Goal: Task Accomplishment & Management: Complete application form

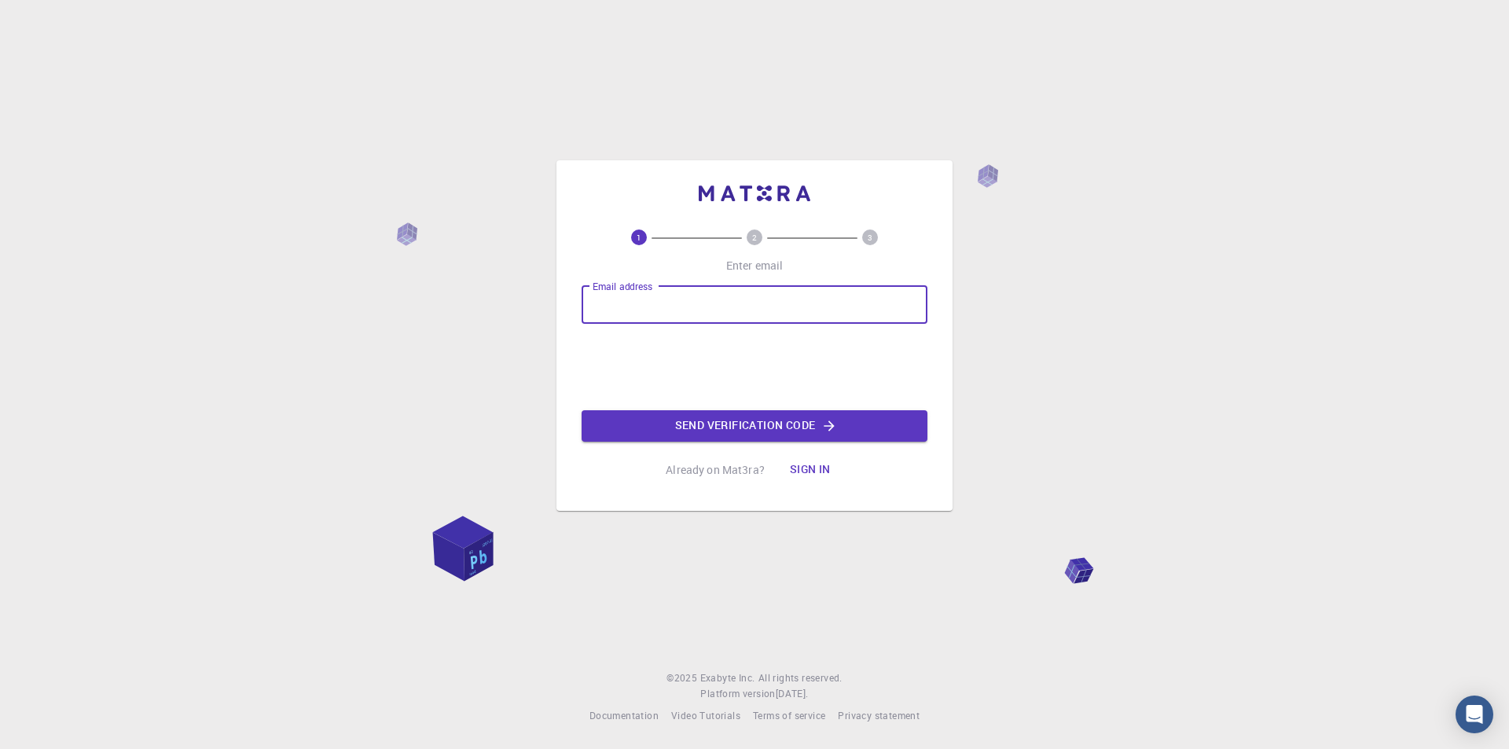
click at [625, 310] on input "Email address" at bounding box center [754, 305] width 346 height 38
type input "[EMAIL_ADDRESS][DOMAIN_NAME]"
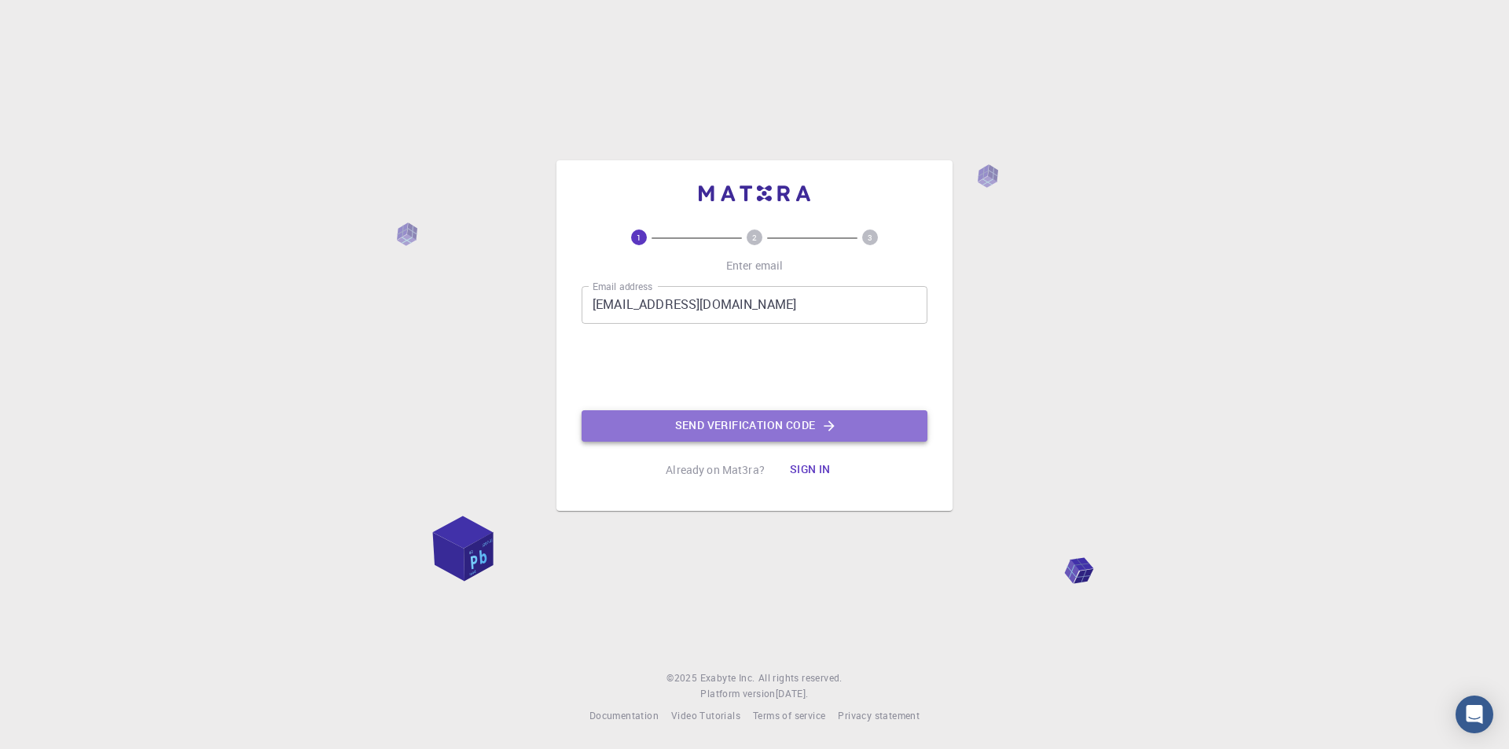
click at [776, 431] on button "Send verification code" at bounding box center [754, 425] width 346 height 31
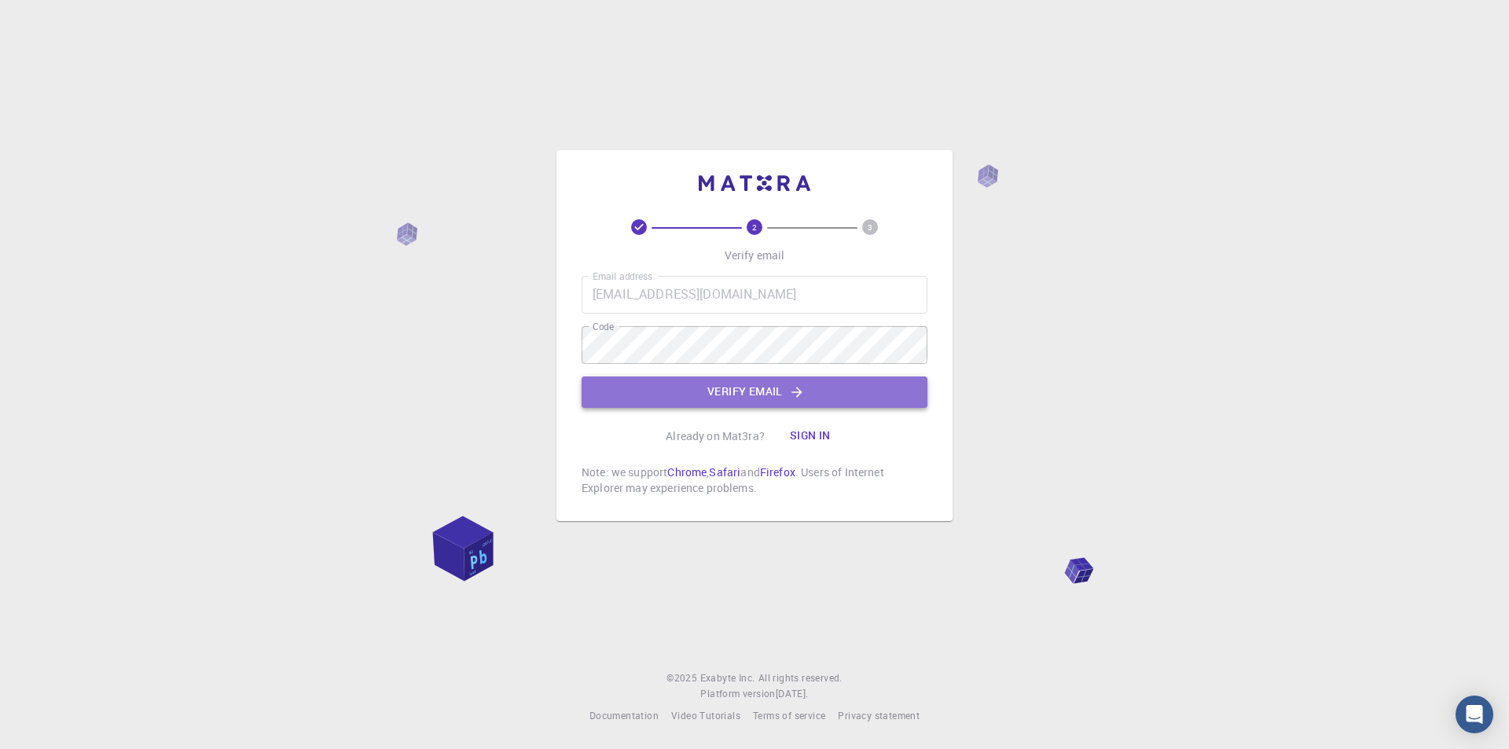
click at [740, 384] on button "Verify email" at bounding box center [754, 391] width 346 height 31
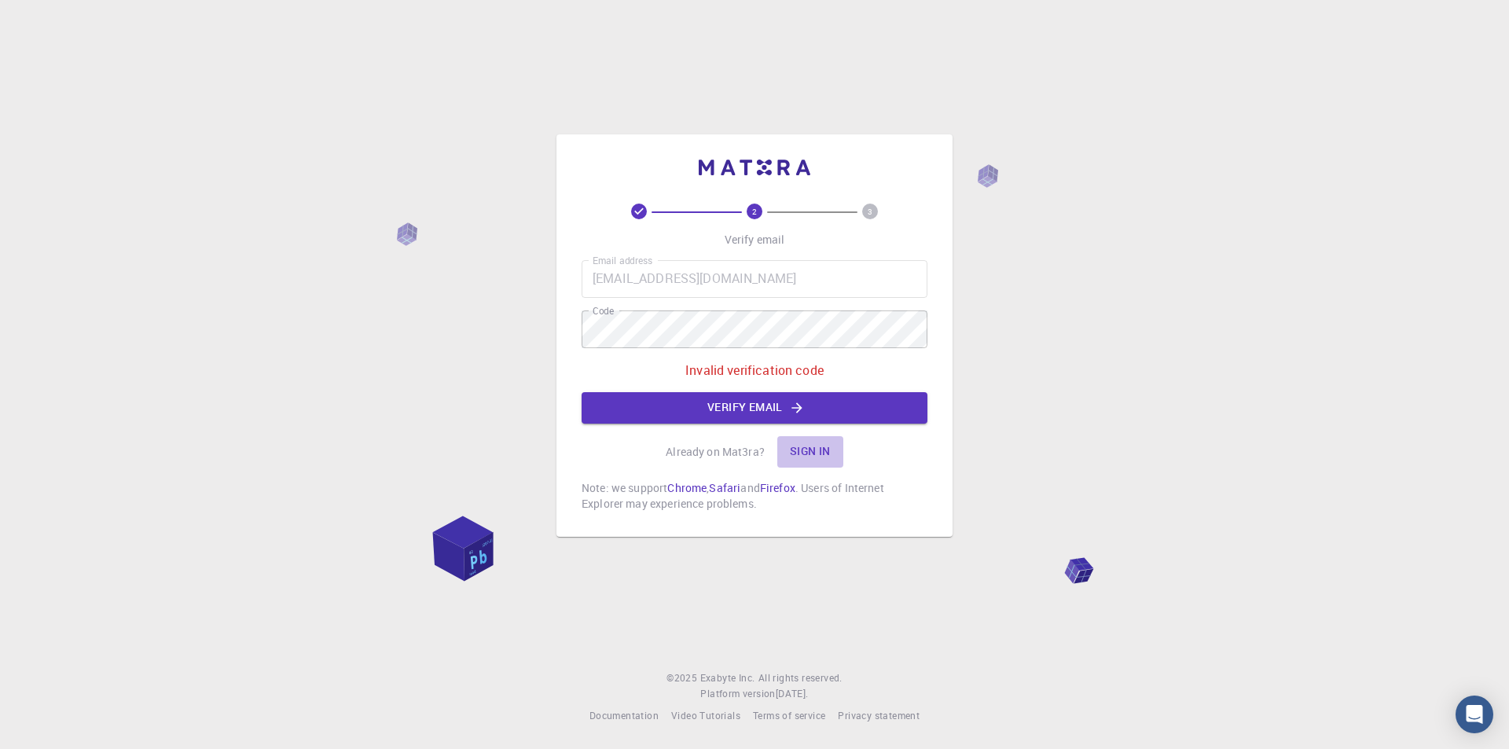
click at [805, 453] on button "Sign in" at bounding box center [810, 451] width 66 height 31
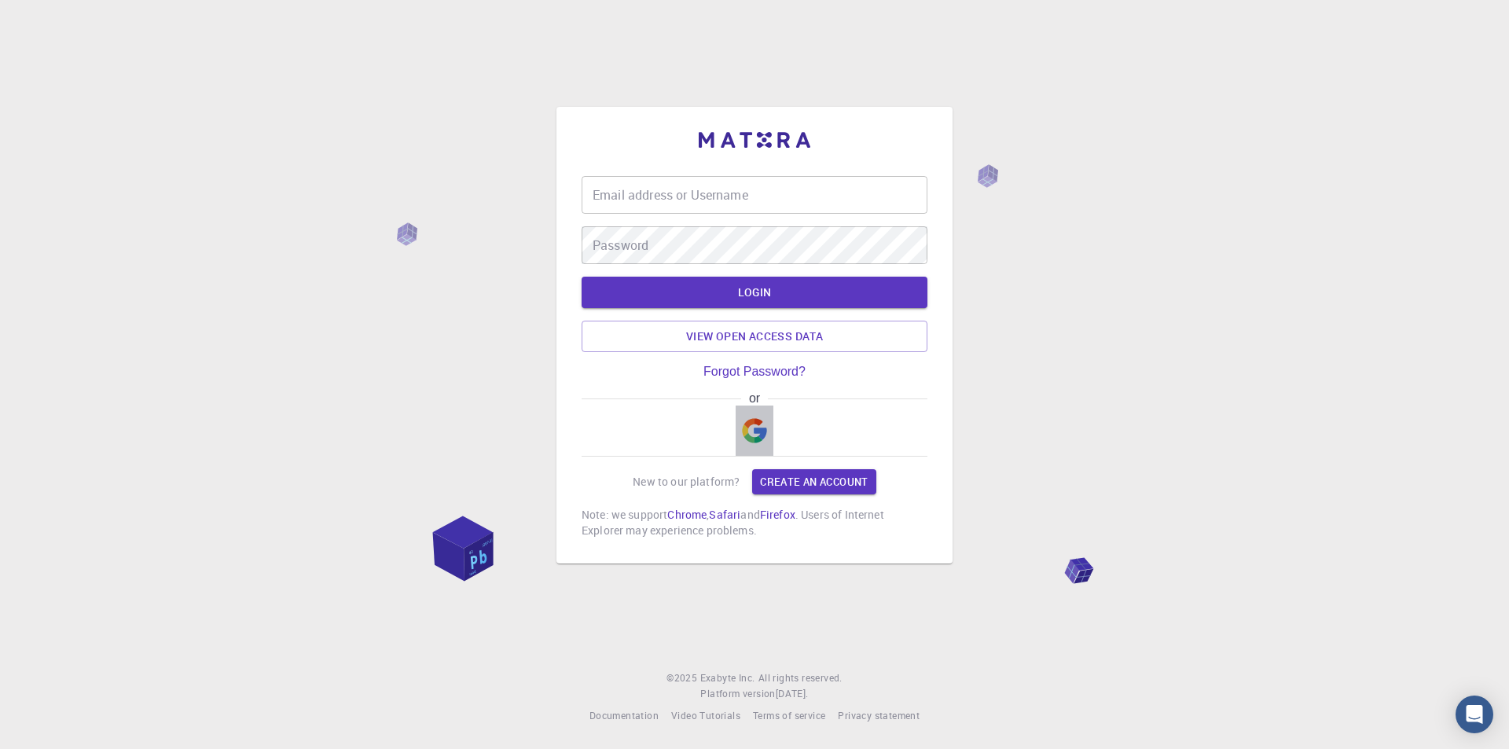
click at [755, 427] on img "button" at bounding box center [754, 430] width 25 height 25
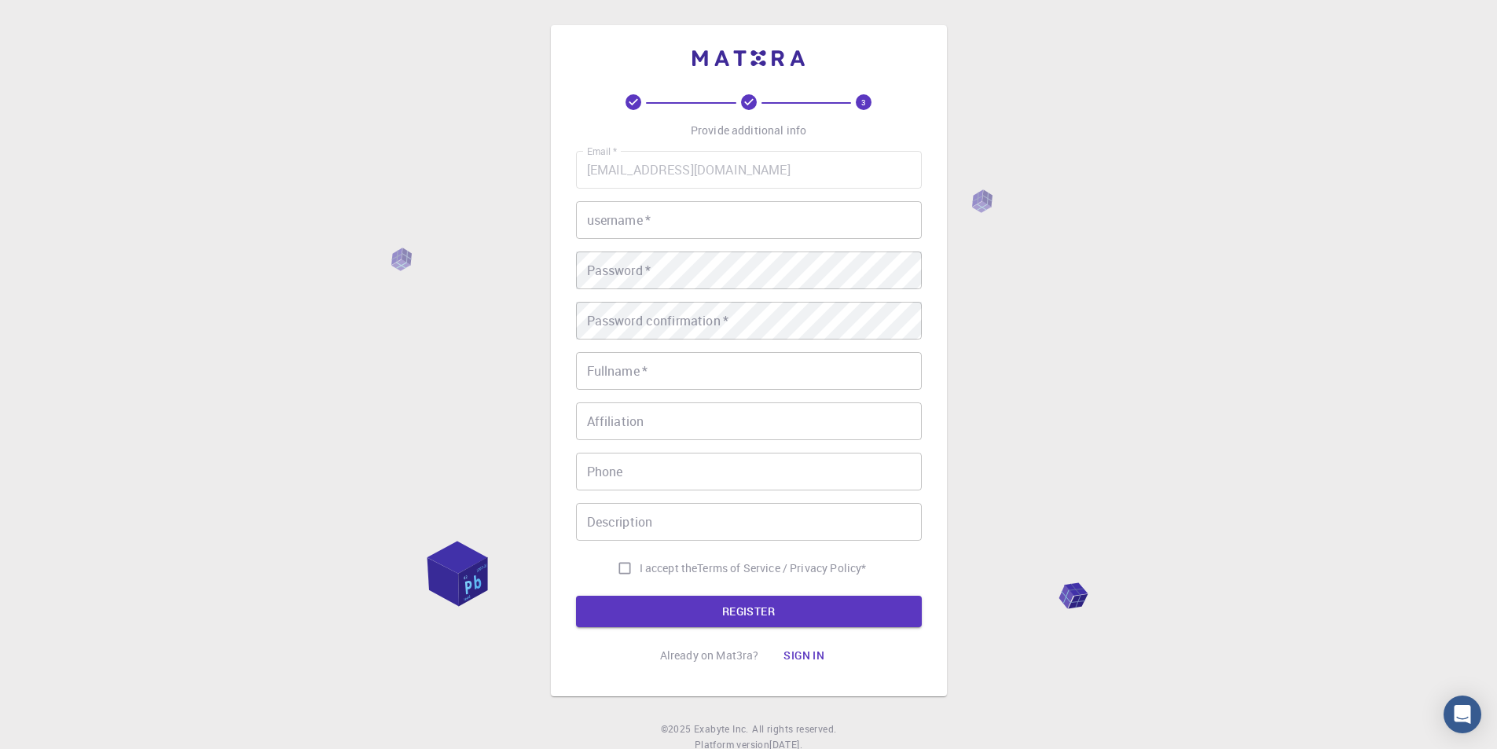
click at [627, 230] on input "username   *" at bounding box center [749, 220] width 346 height 38
type input "Bahareh83"
click at [618, 259] on div "Password   * Password   *" at bounding box center [749, 270] width 346 height 38
click at [336, 272] on div "3 Provide additional info Email   * [EMAIL_ADDRESS][DOMAIN_NAME] Email   * user…" at bounding box center [748, 400] width 1497 height 800
click at [618, 374] on input "Fullname   *" at bounding box center [749, 371] width 346 height 38
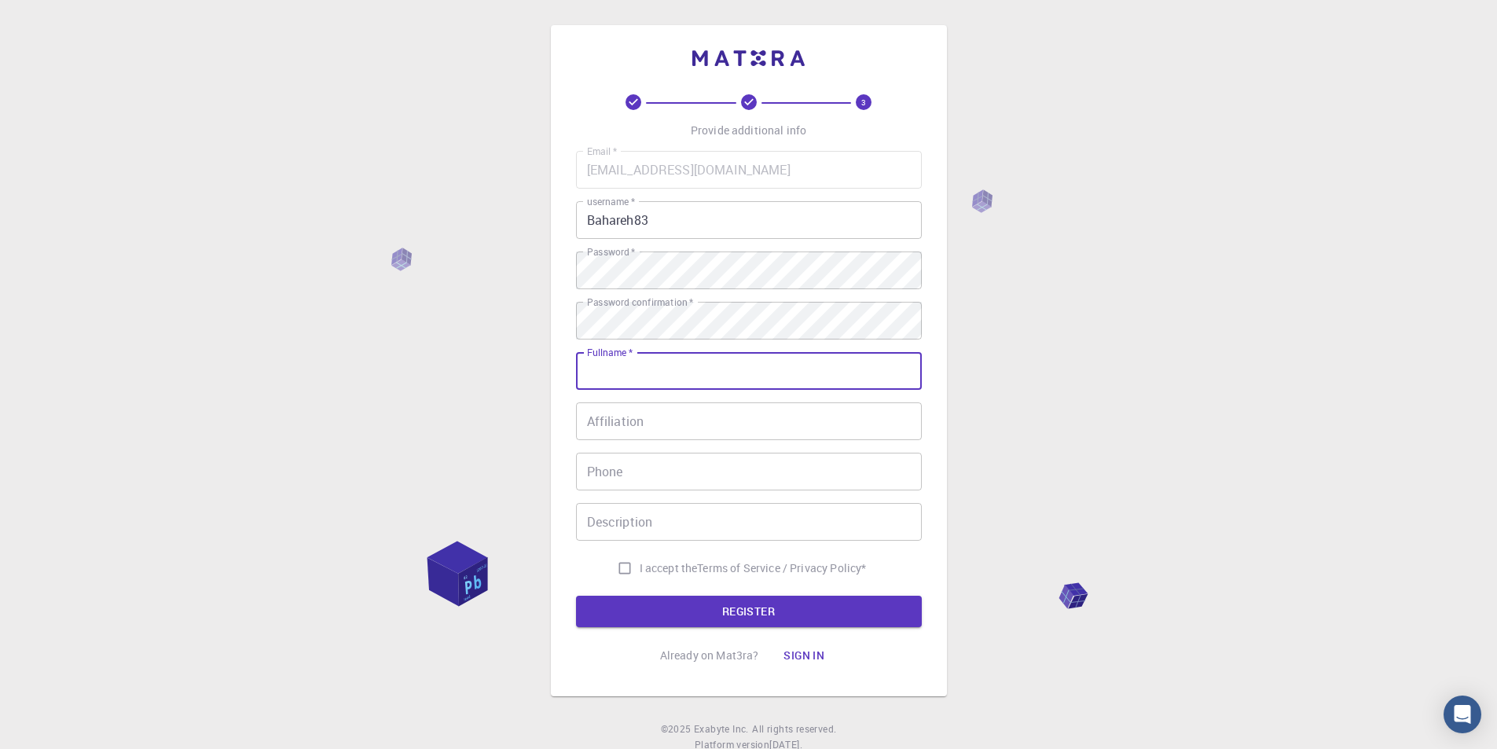
type input "[PERSON_NAME]"
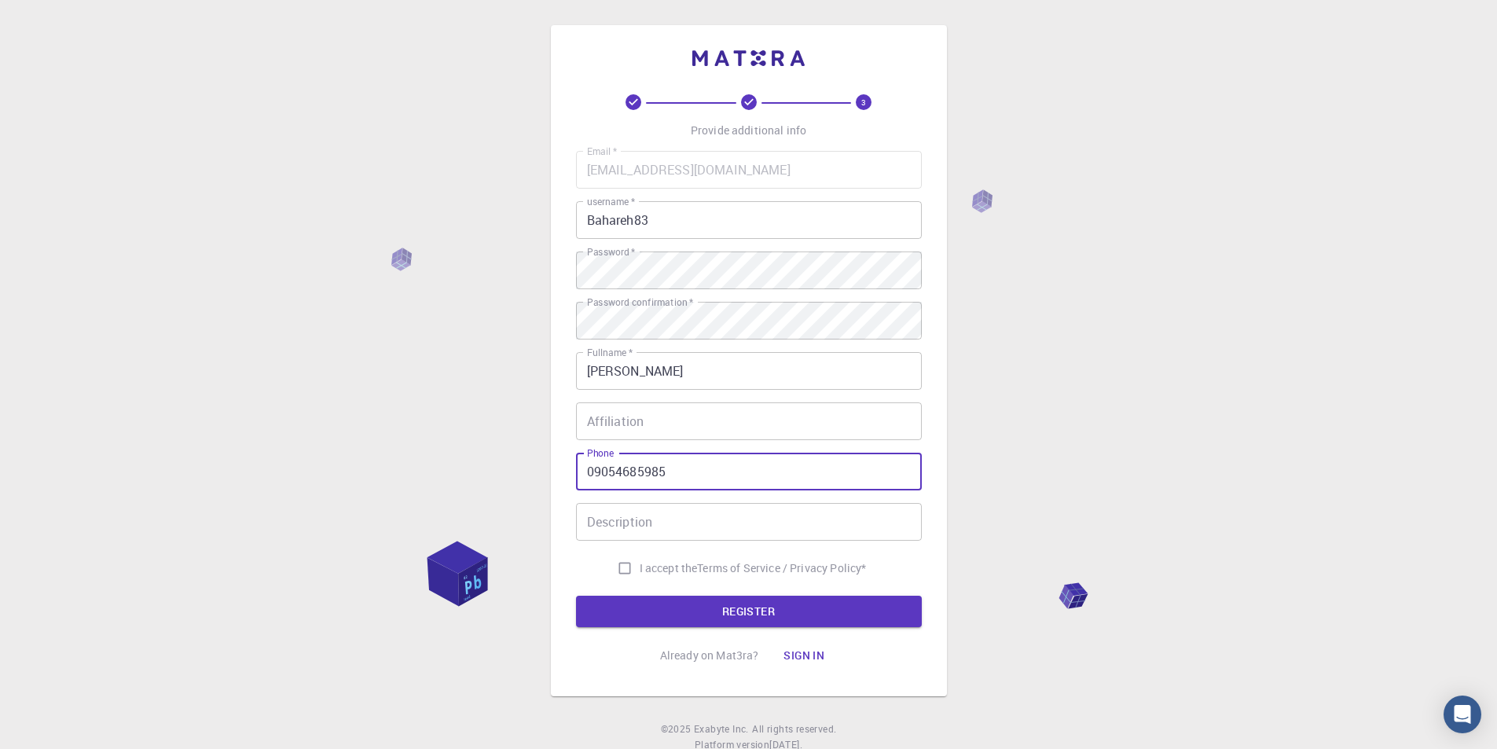
drag, startPoint x: 592, startPoint y: 474, endPoint x: 574, endPoint y: 474, distance: 18.1
click at [574, 474] on div "3 Provide additional info Email   * [EMAIL_ADDRESS][DOMAIN_NAME] Email   * user…" at bounding box center [749, 360] width 396 height 671
type input "[PHONE_NUMBER]"
click at [622, 563] on input "I accept the Terms of Service / Privacy Policy *" at bounding box center [625, 568] width 30 height 30
checkbox input "true"
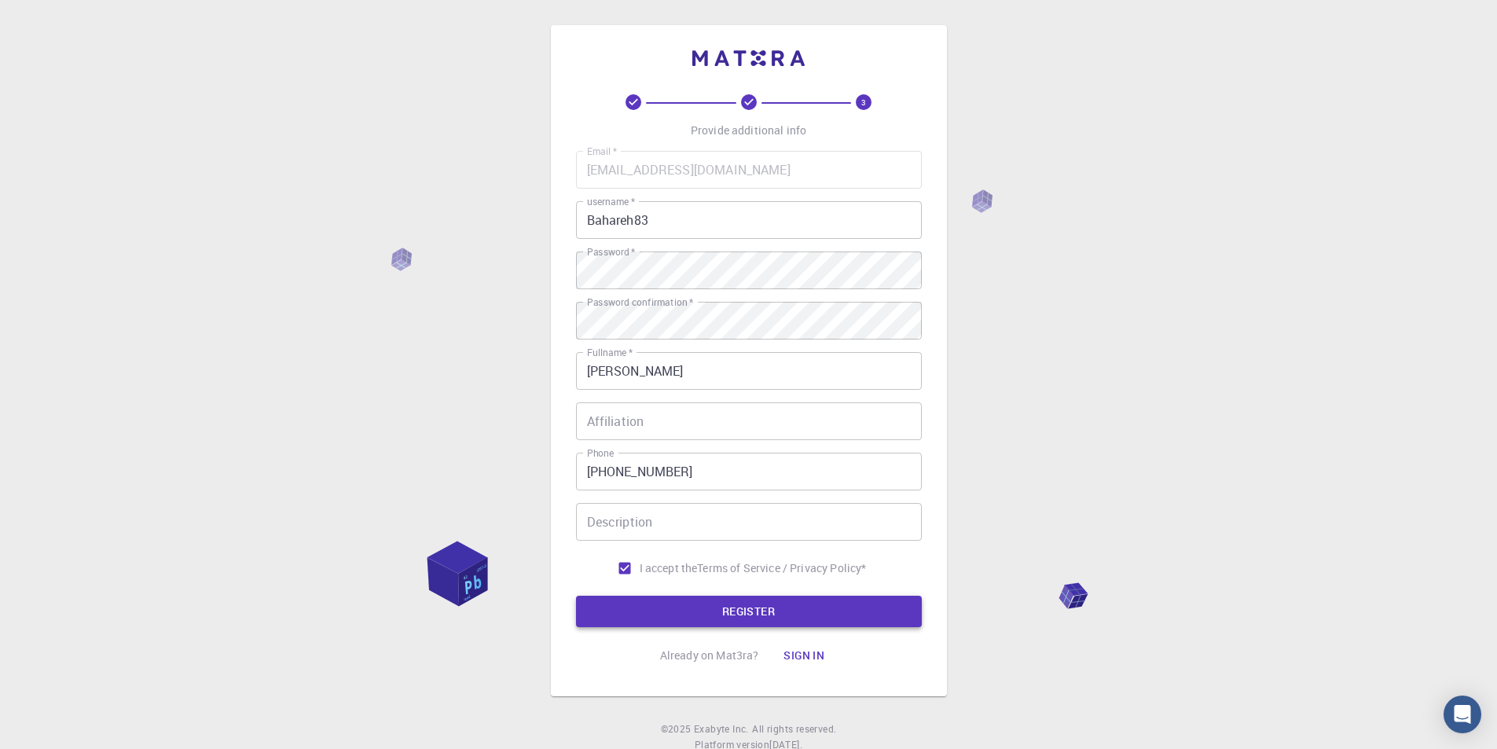
click at [774, 614] on button "REGISTER" at bounding box center [749, 611] width 346 height 31
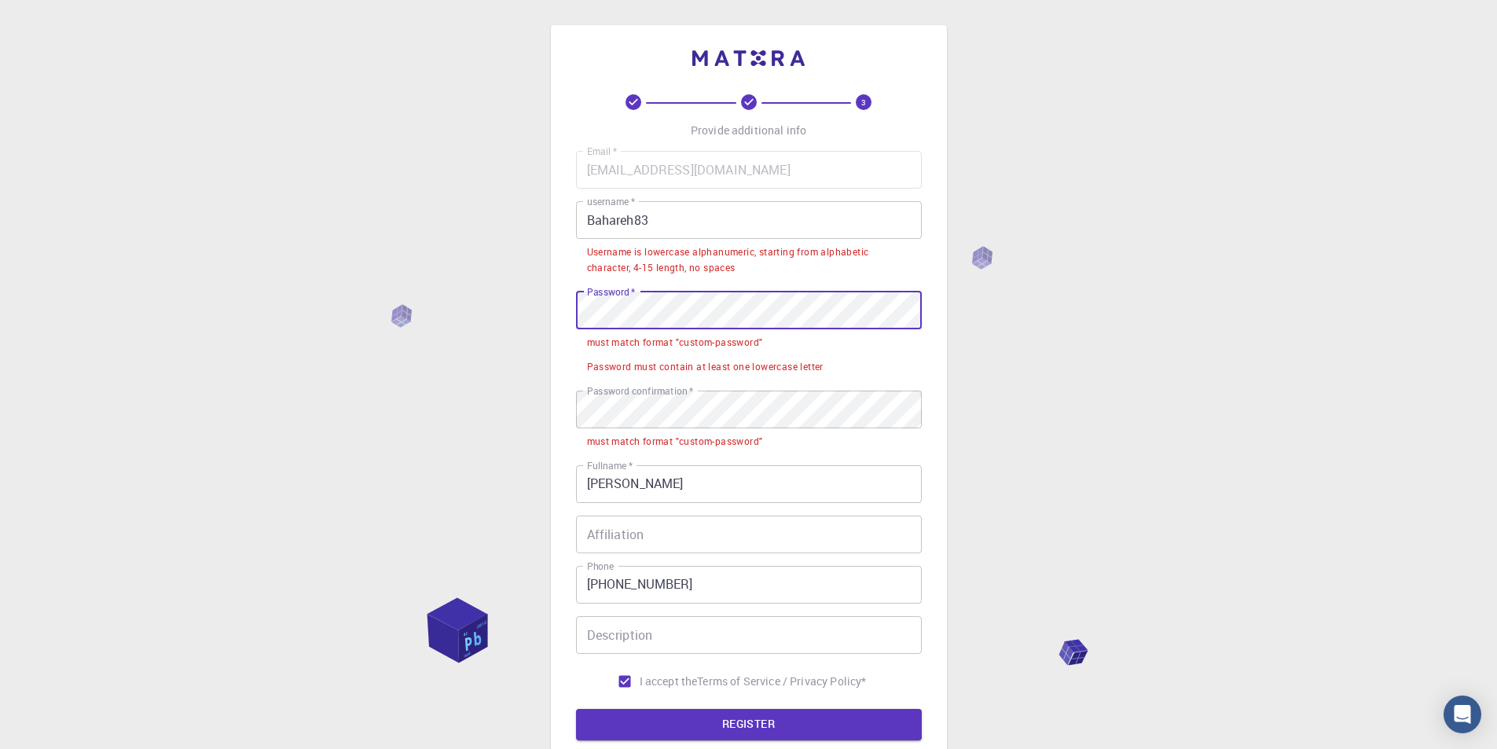
click at [568, 308] on div "3 Provide additional info Email   * [EMAIL_ADDRESS][DOMAIN_NAME] Email   * user…" at bounding box center [749, 417] width 396 height 784
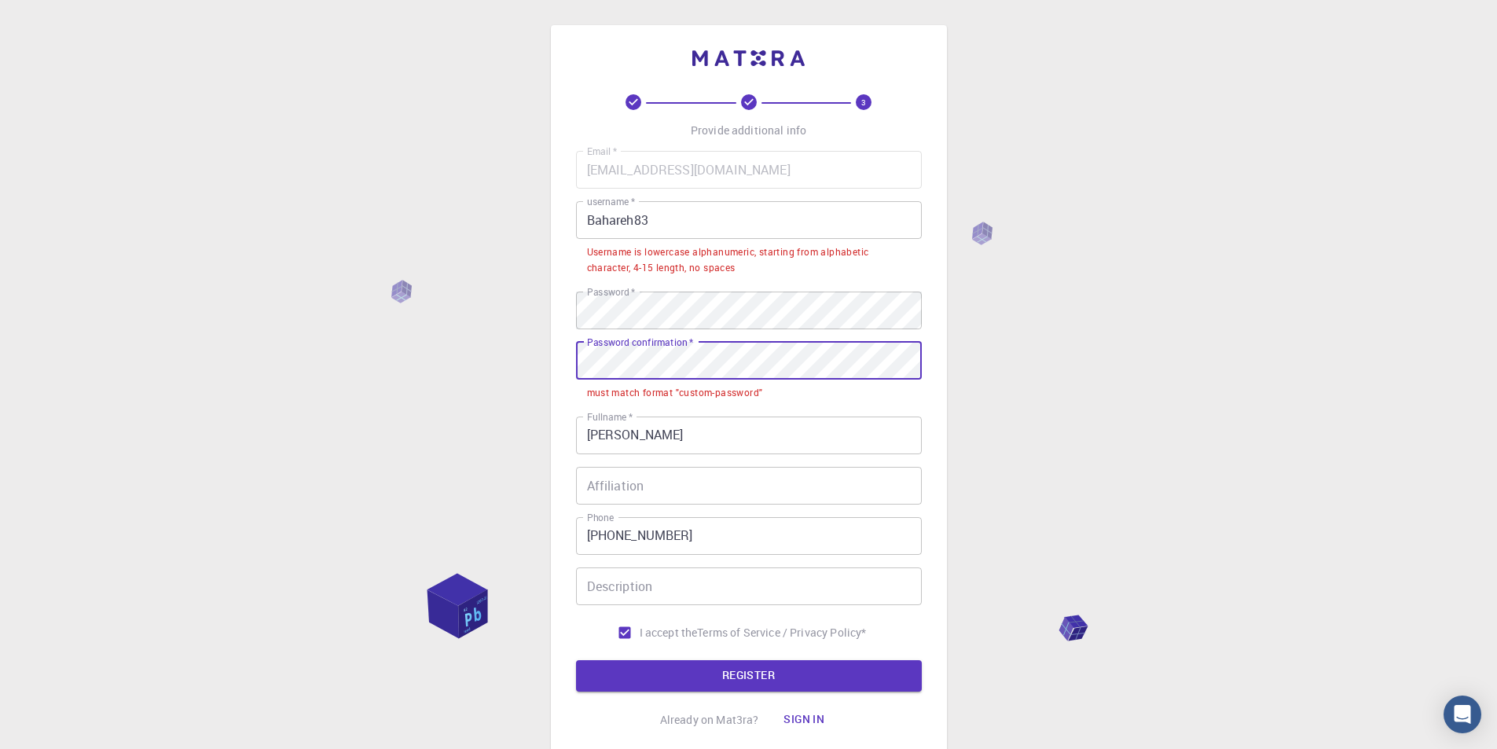
click at [474, 361] on div "3 Provide additional info Email   * [EMAIL_ADDRESS][DOMAIN_NAME] Email   * user…" at bounding box center [748, 432] width 1497 height 864
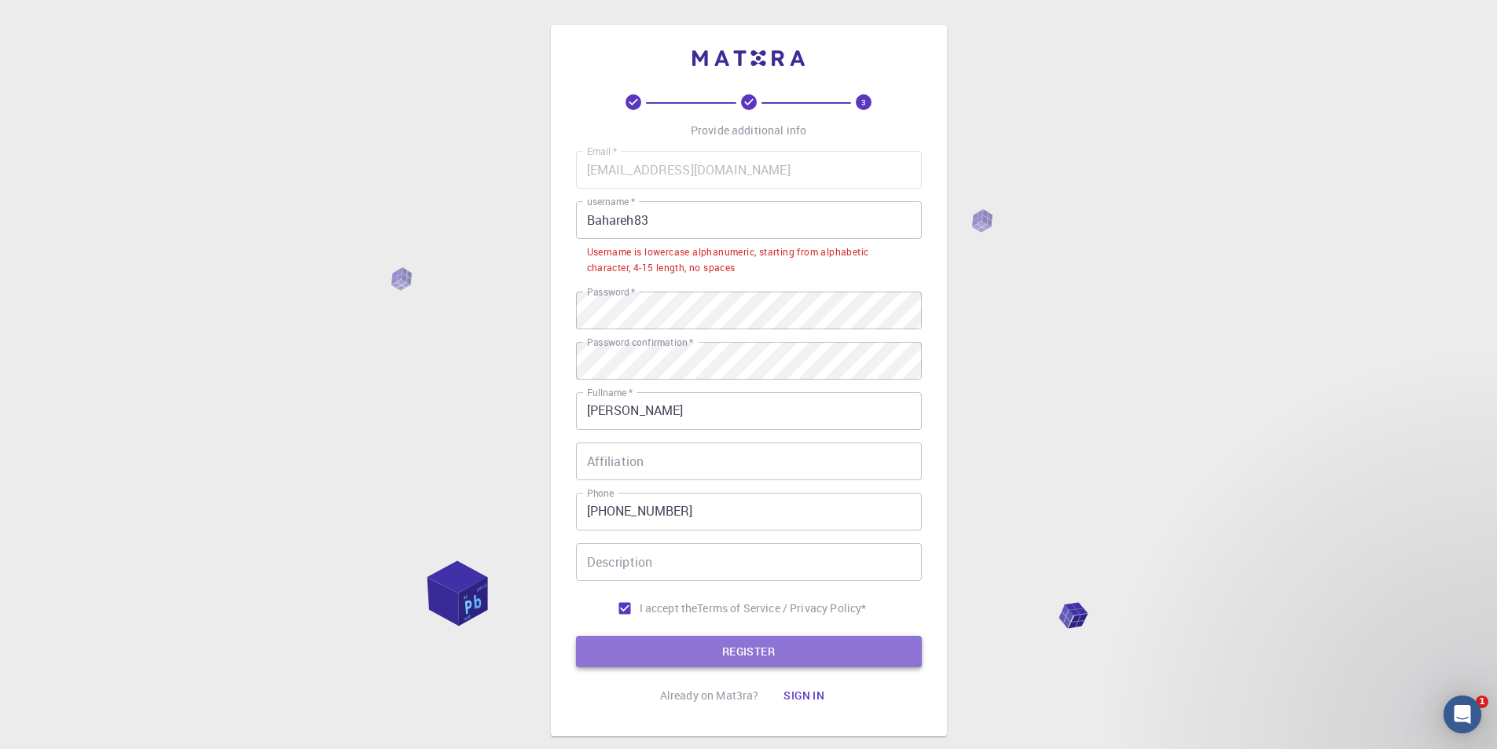
click at [731, 650] on button "REGISTER" at bounding box center [749, 651] width 346 height 31
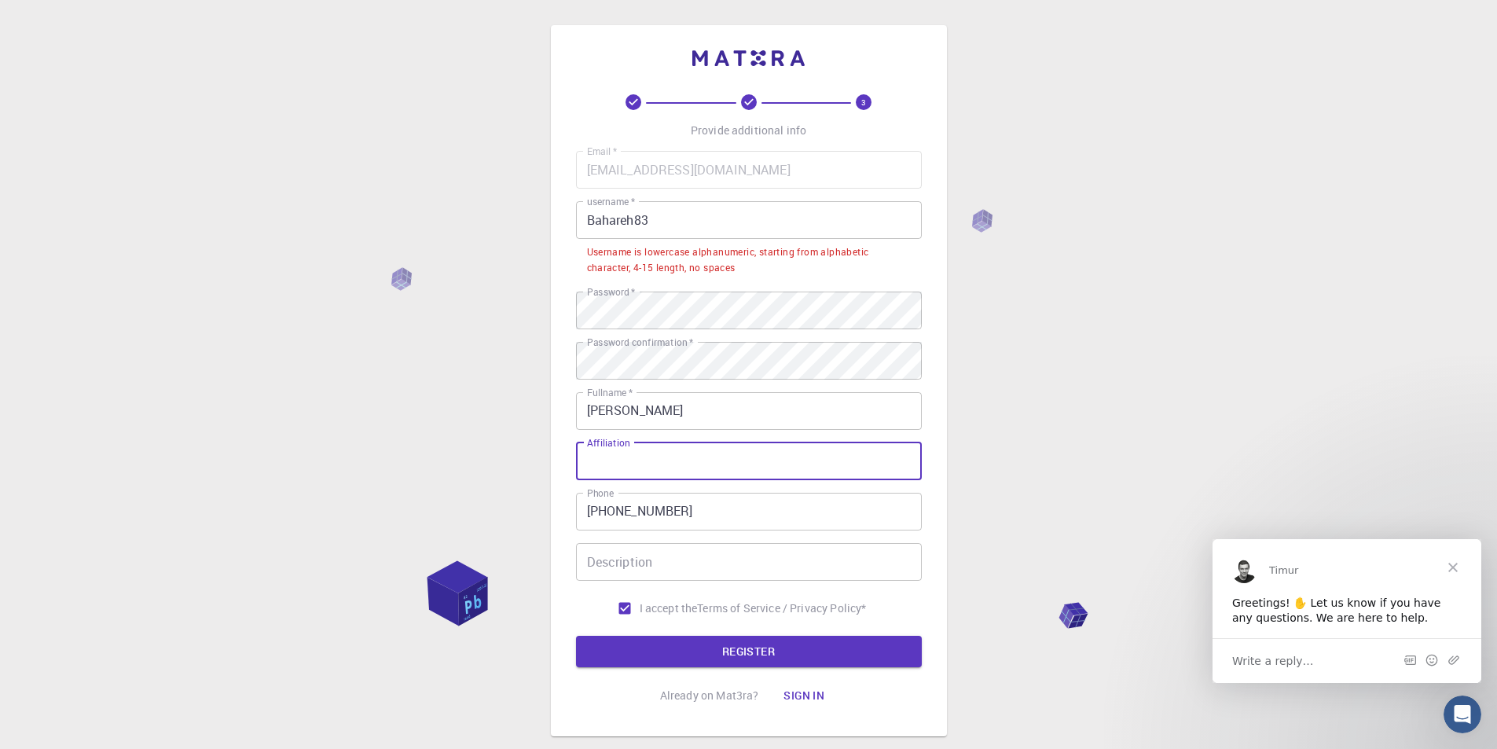
click at [698, 449] on input "Affiliation" at bounding box center [749, 461] width 346 height 38
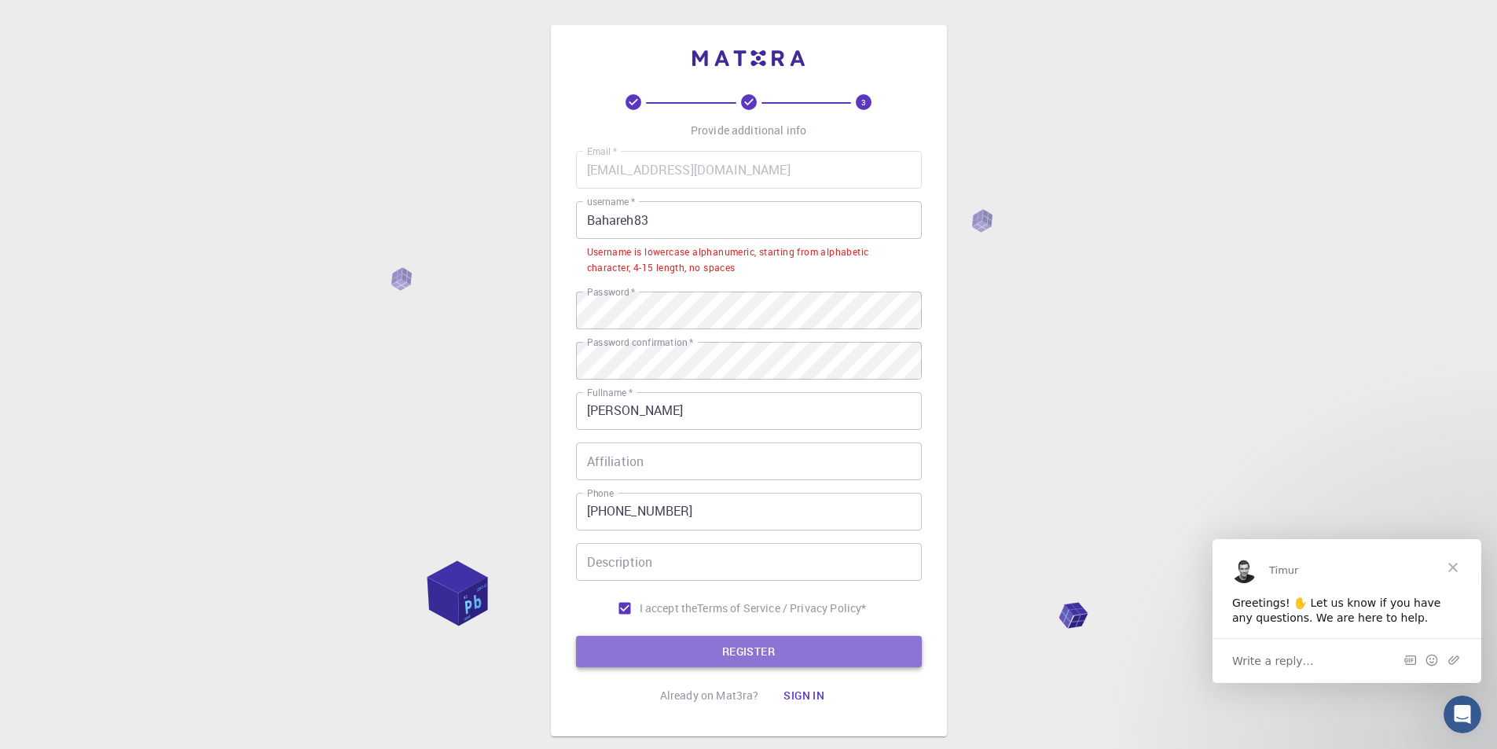
click at [773, 655] on button "REGISTER" at bounding box center [749, 651] width 346 height 31
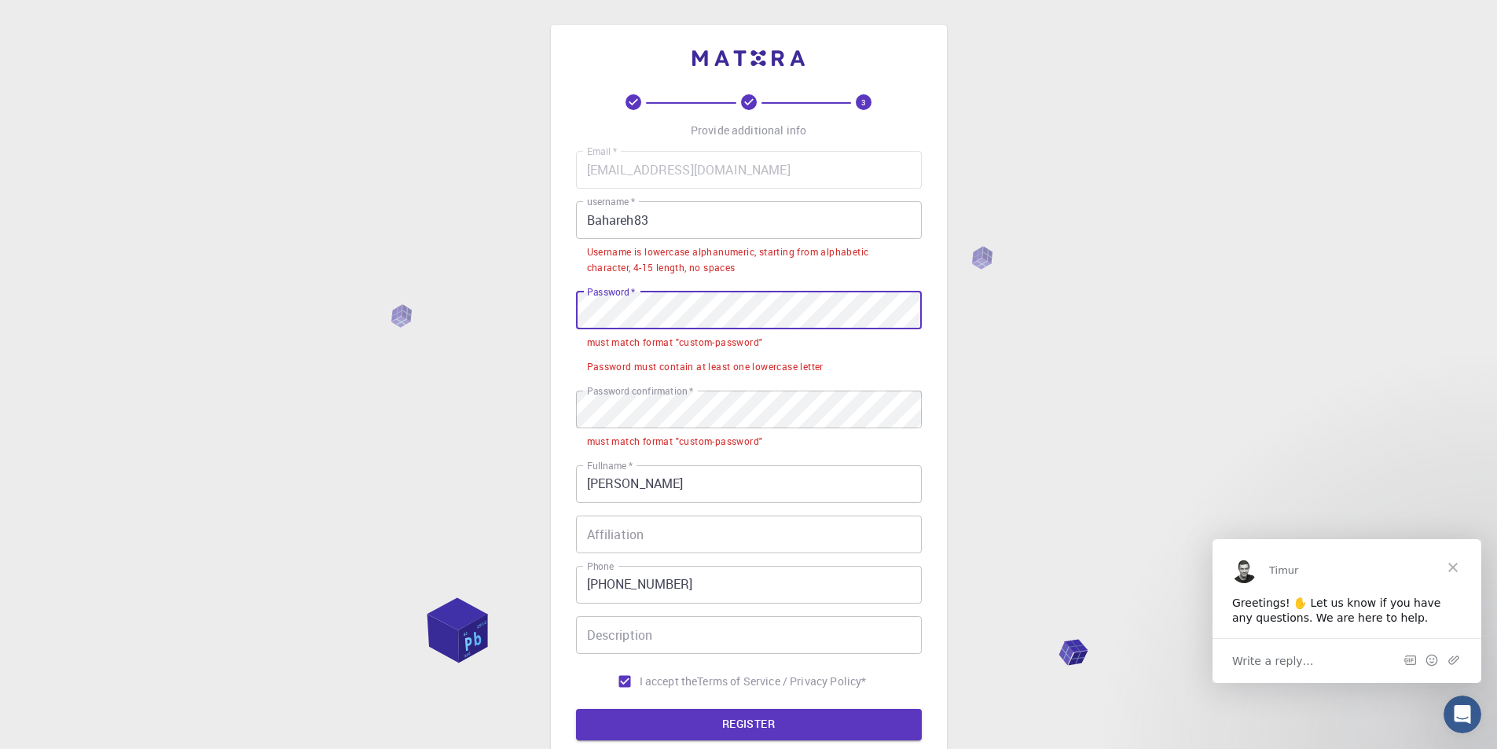
click at [332, 326] on div "3 Provide additional info Email   * [EMAIL_ADDRESS][DOMAIN_NAME] Email   * user…" at bounding box center [748, 456] width 1497 height 912
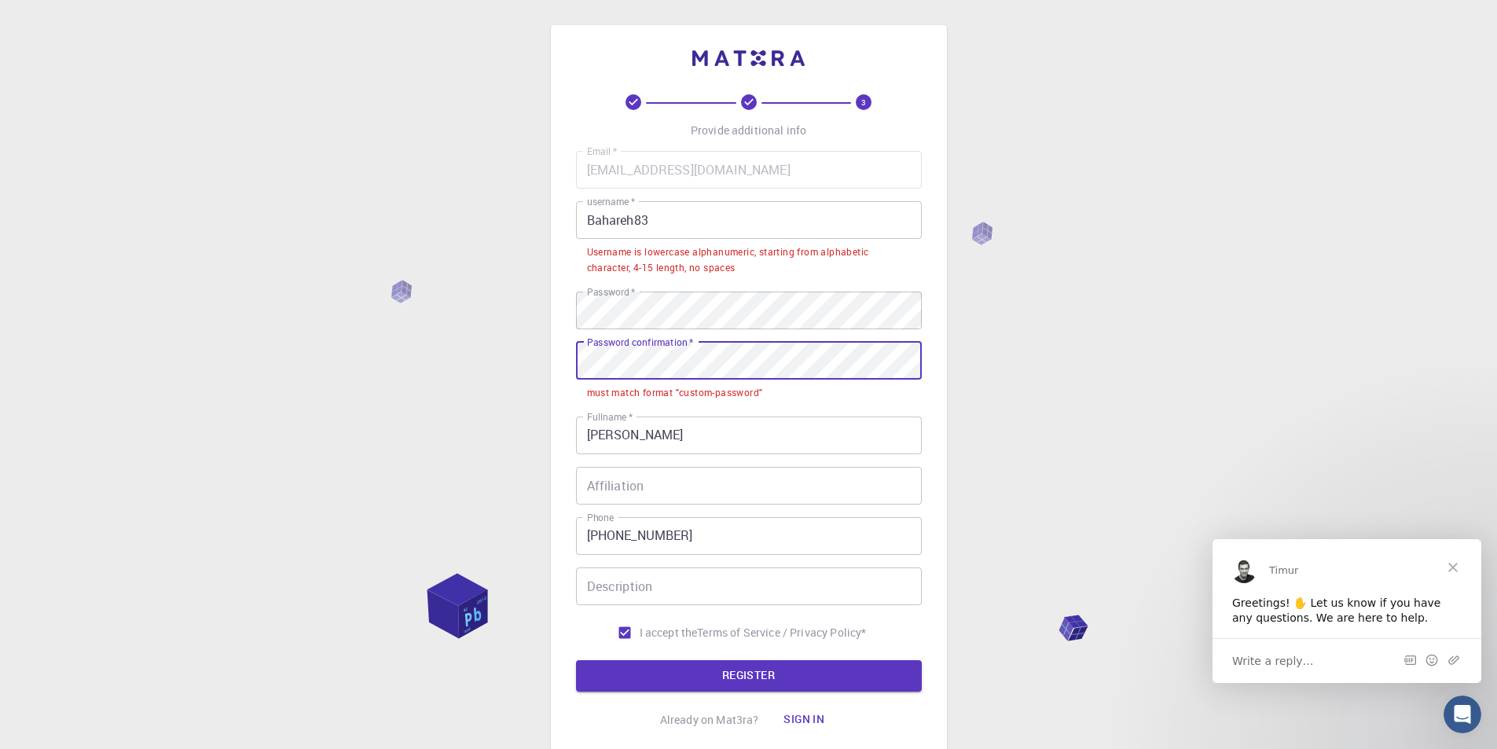
click at [398, 376] on div "3 Provide additional info Email   * [EMAIL_ADDRESS][DOMAIN_NAME] Email   * user…" at bounding box center [748, 432] width 1497 height 864
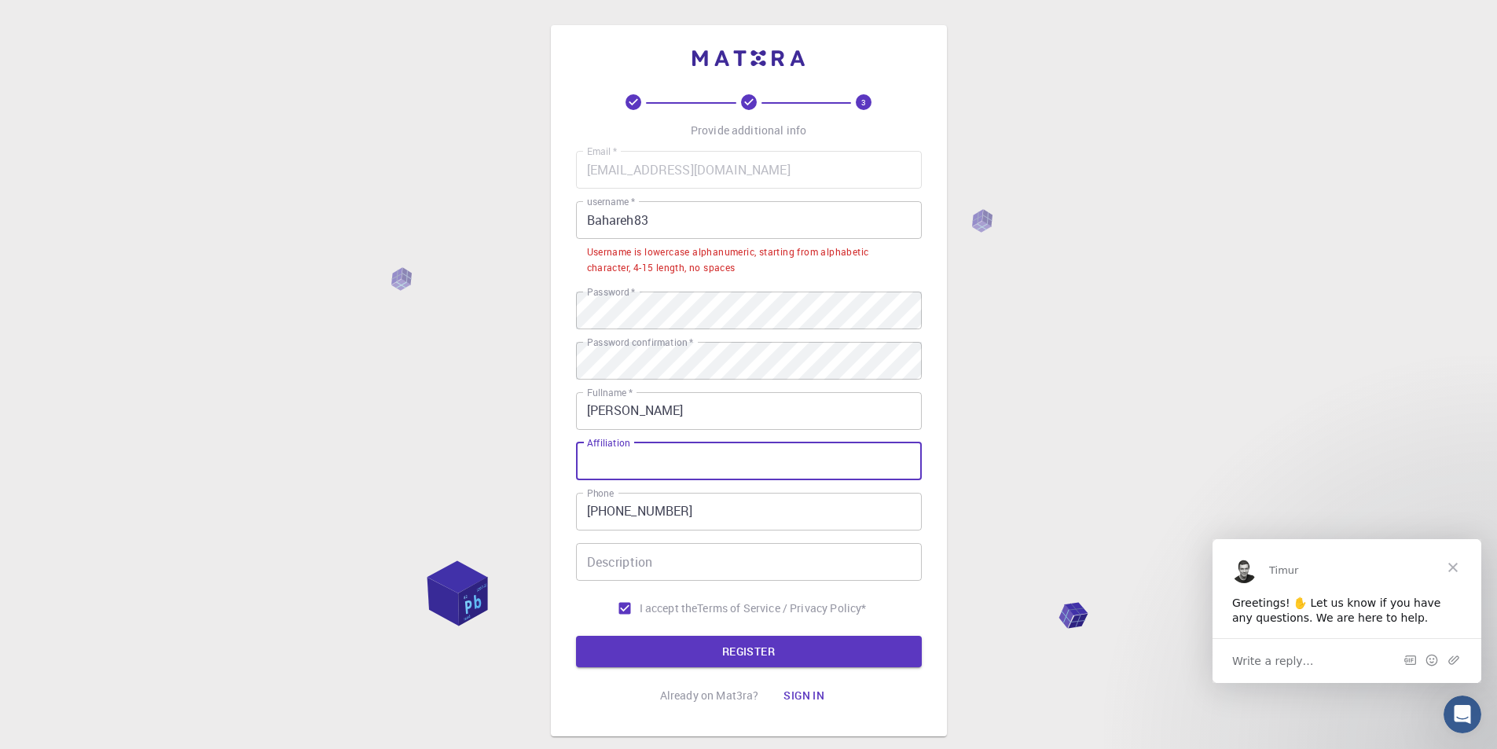
click at [618, 461] on input "Affiliation" at bounding box center [749, 461] width 346 height 38
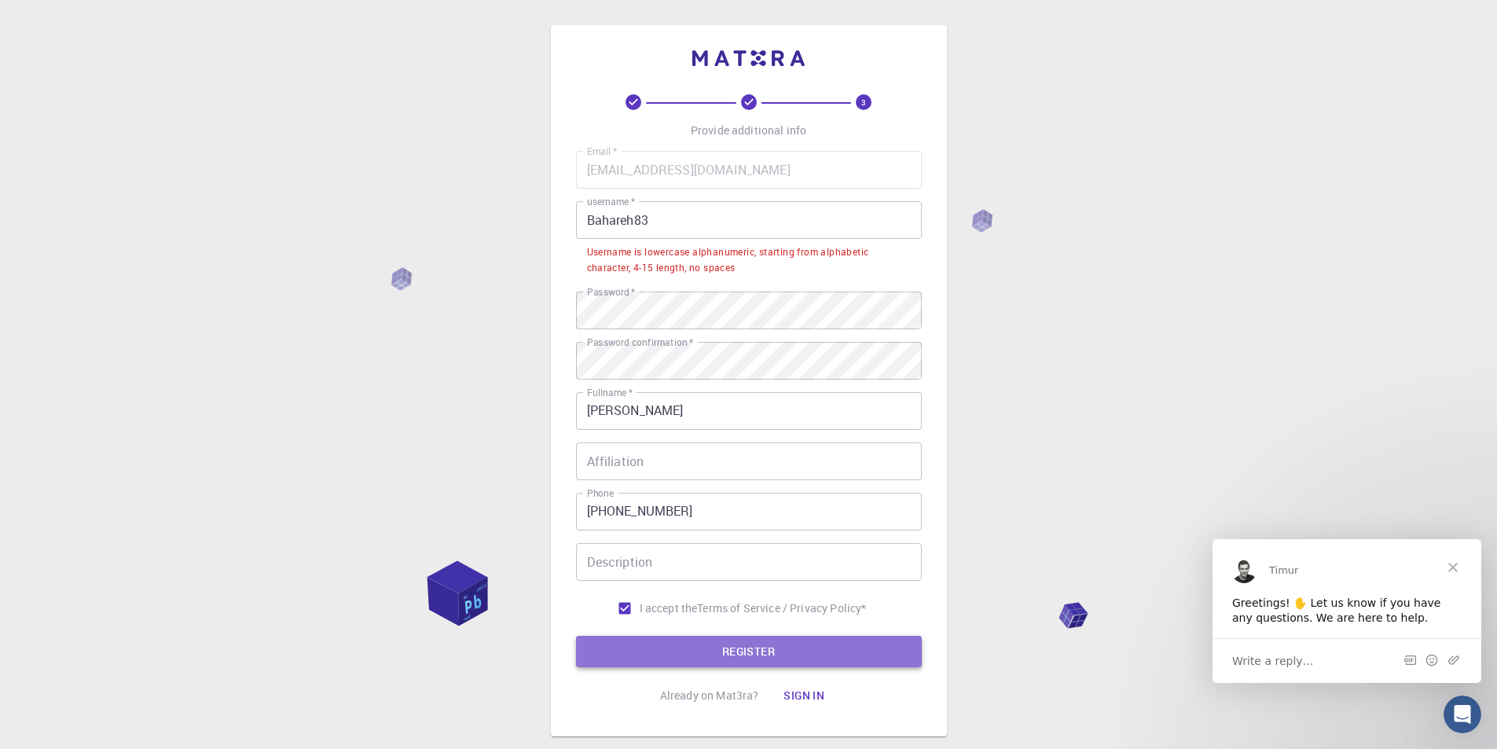
click at [732, 643] on button "REGISTER" at bounding box center [749, 651] width 346 height 31
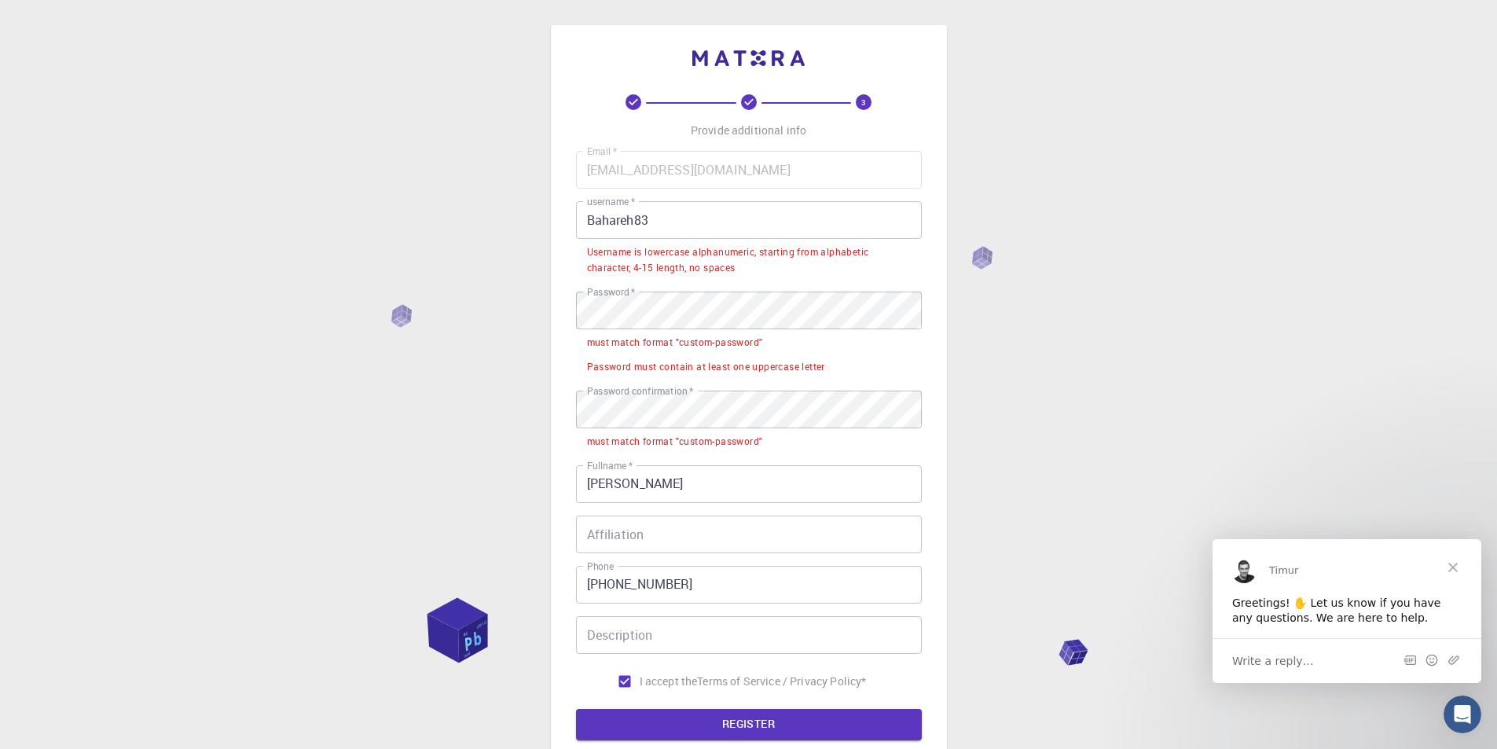
click at [669, 213] on input "Bahareh83" at bounding box center [749, 220] width 346 height 38
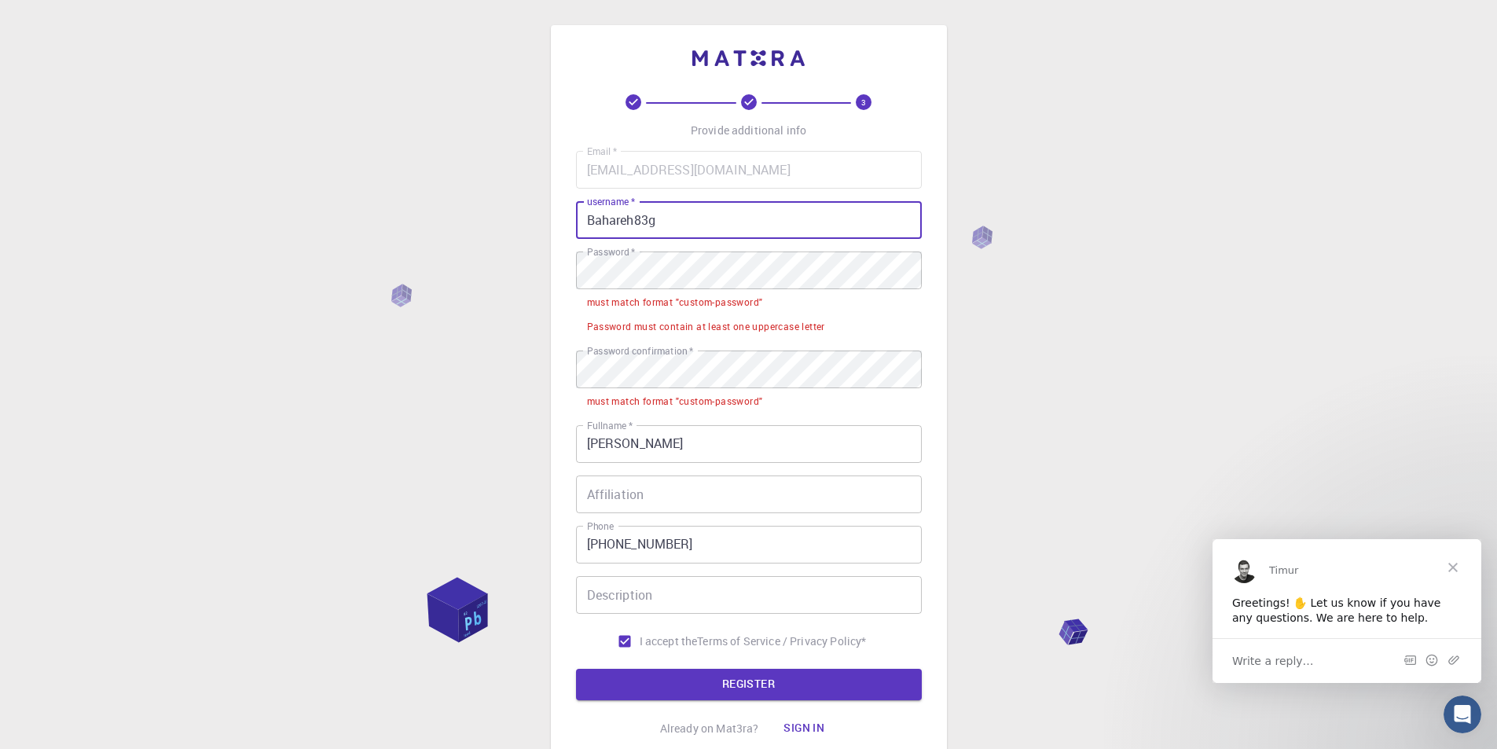
type input "Bahareh83"
click at [644, 299] on div "must match format "custom-password"" at bounding box center [675, 303] width 176 height 16
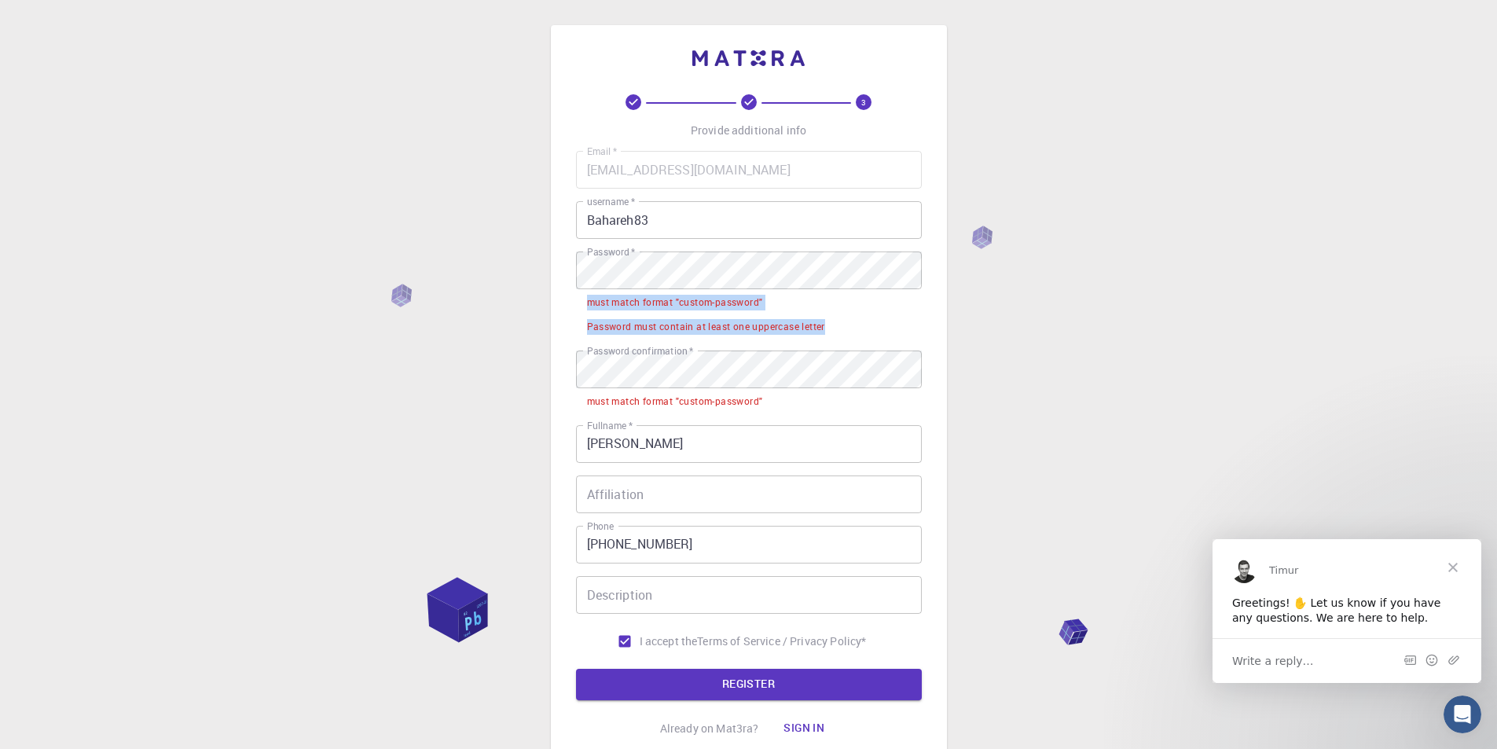
drag, startPoint x: 586, startPoint y: 299, endPoint x: 832, endPoint y: 328, distance: 247.6
click at [832, 328] on ul "must match format "custom-password" Password must contain at least one uppercas…" at bounding box center [749, 313] width 346 height 49
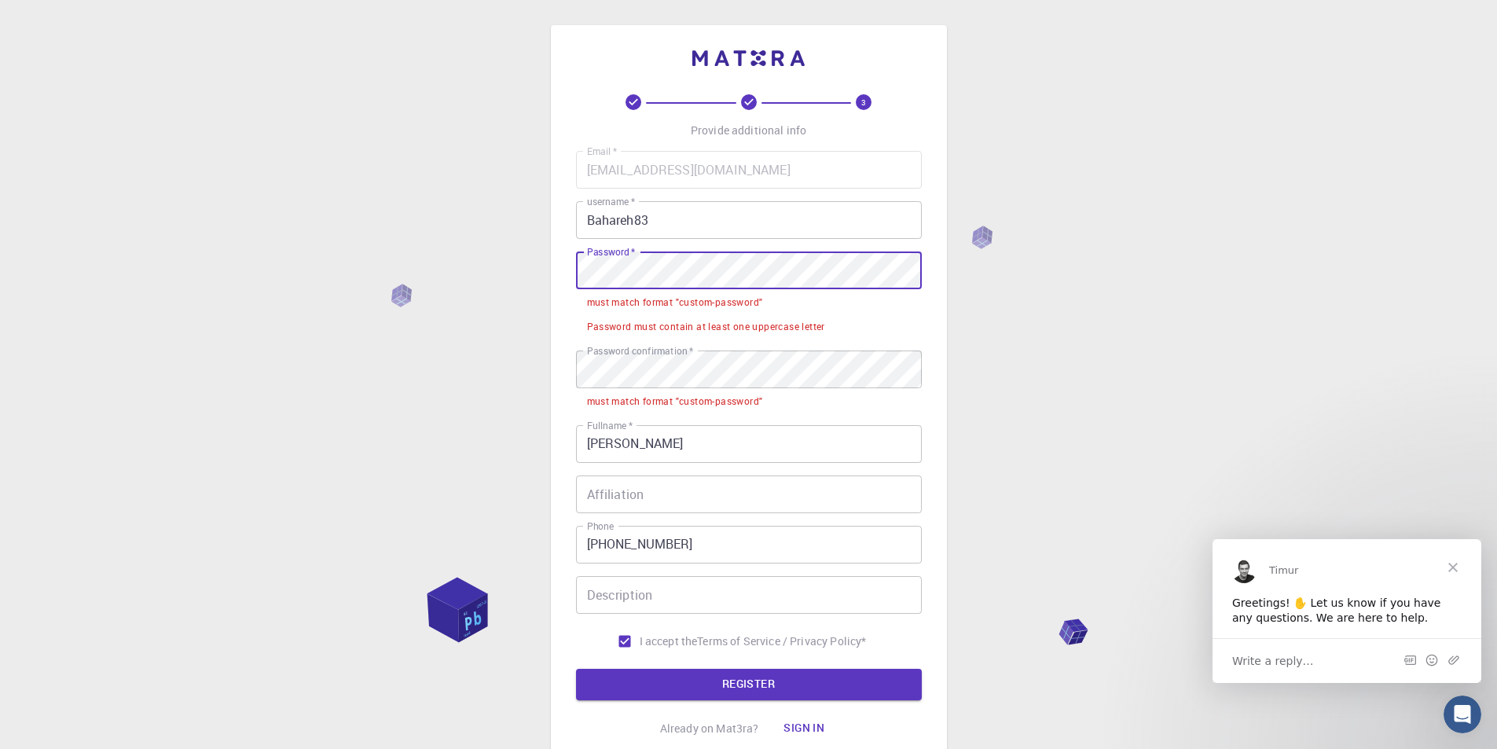
click at [566, 306] on div "3 Provide additional info Email   * [EMAIL_ADDRESS][DOMAIN_NAME] Email   * user…" at bounding box center [749, 397] width 396 height 744
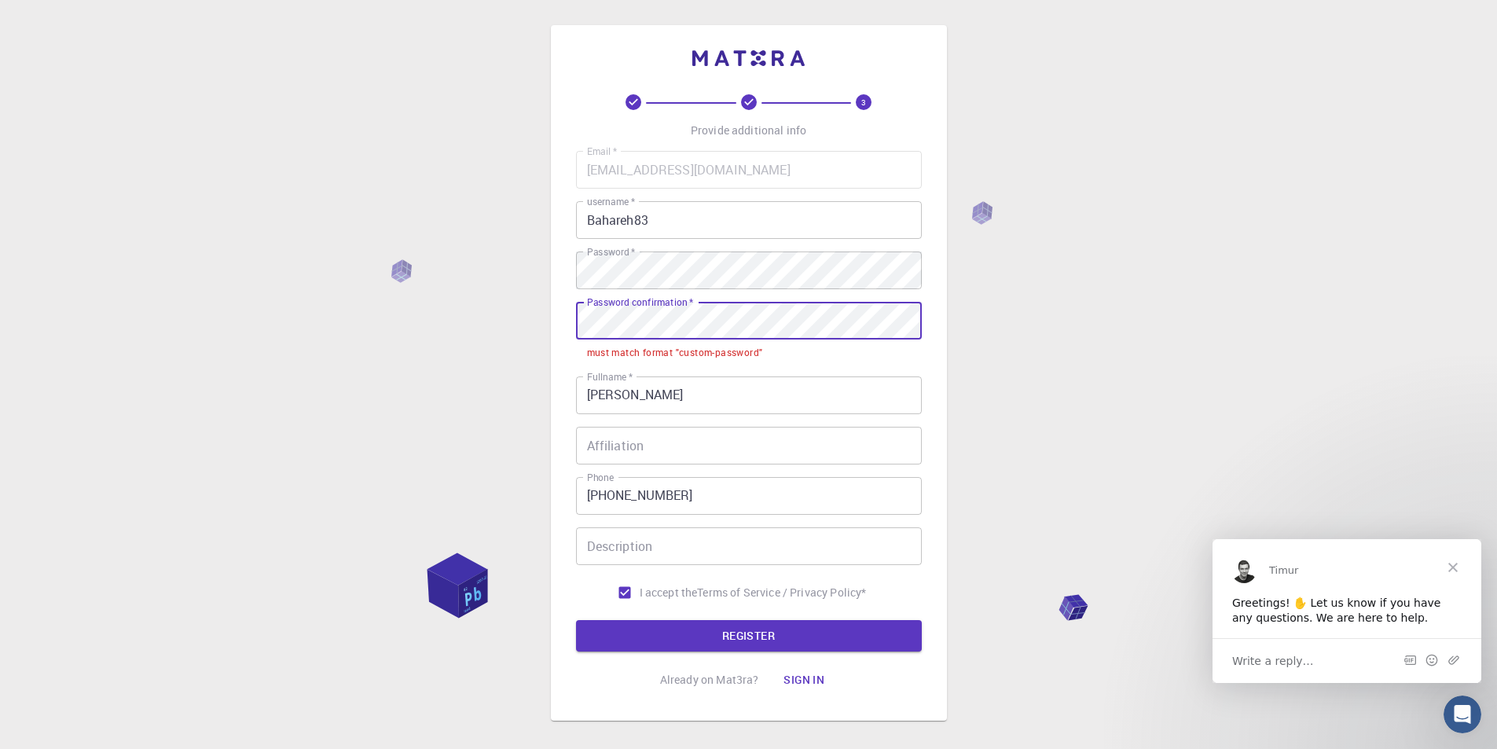
click at [574, 321] on div "3 Provide additional info Email   * [EMAIL_ADDRESS][DOMAIN_NAME] Email   * user…" at bounding box center [749, 372] width 396 height 695
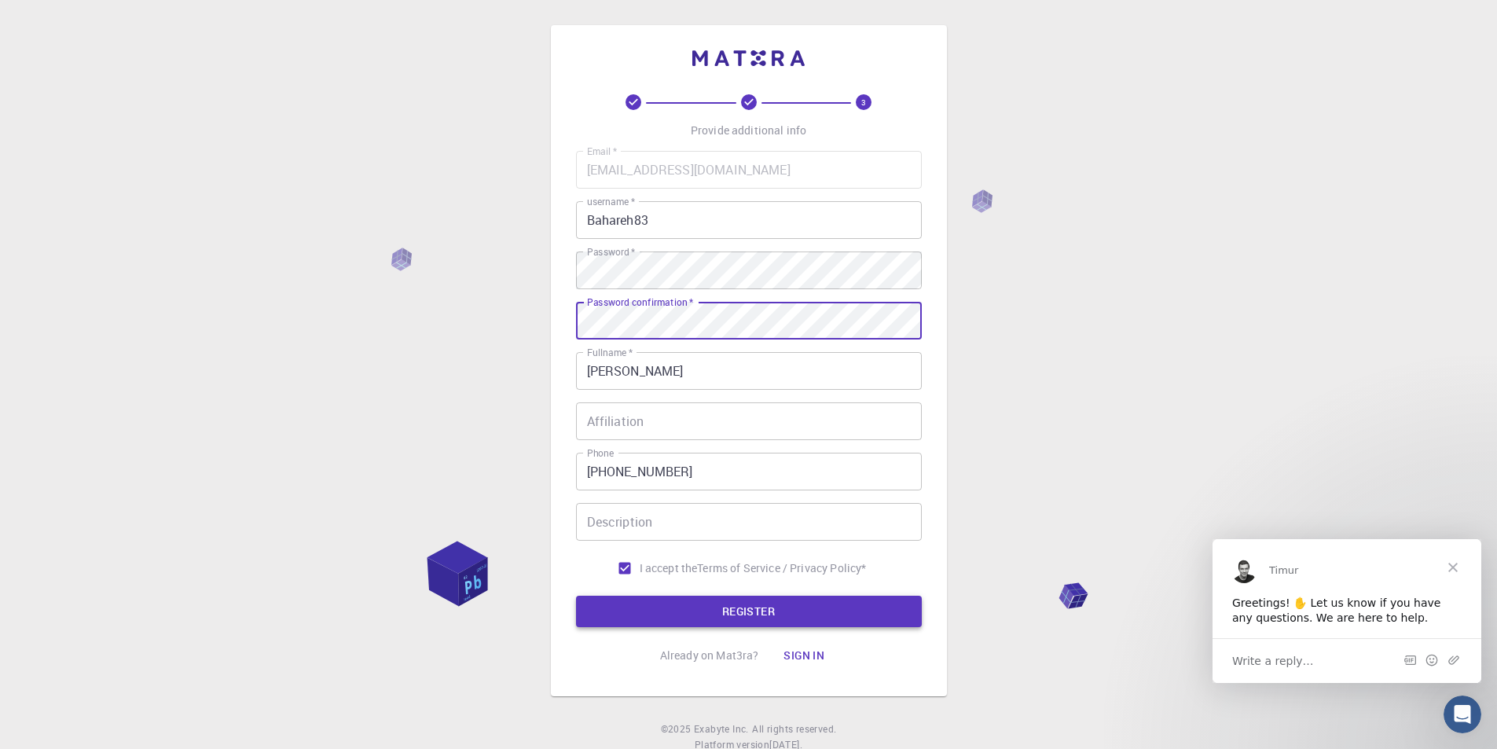
click at [735, 607] on button "REGISTER" at bounding box center [749, 611] width 346 height 31
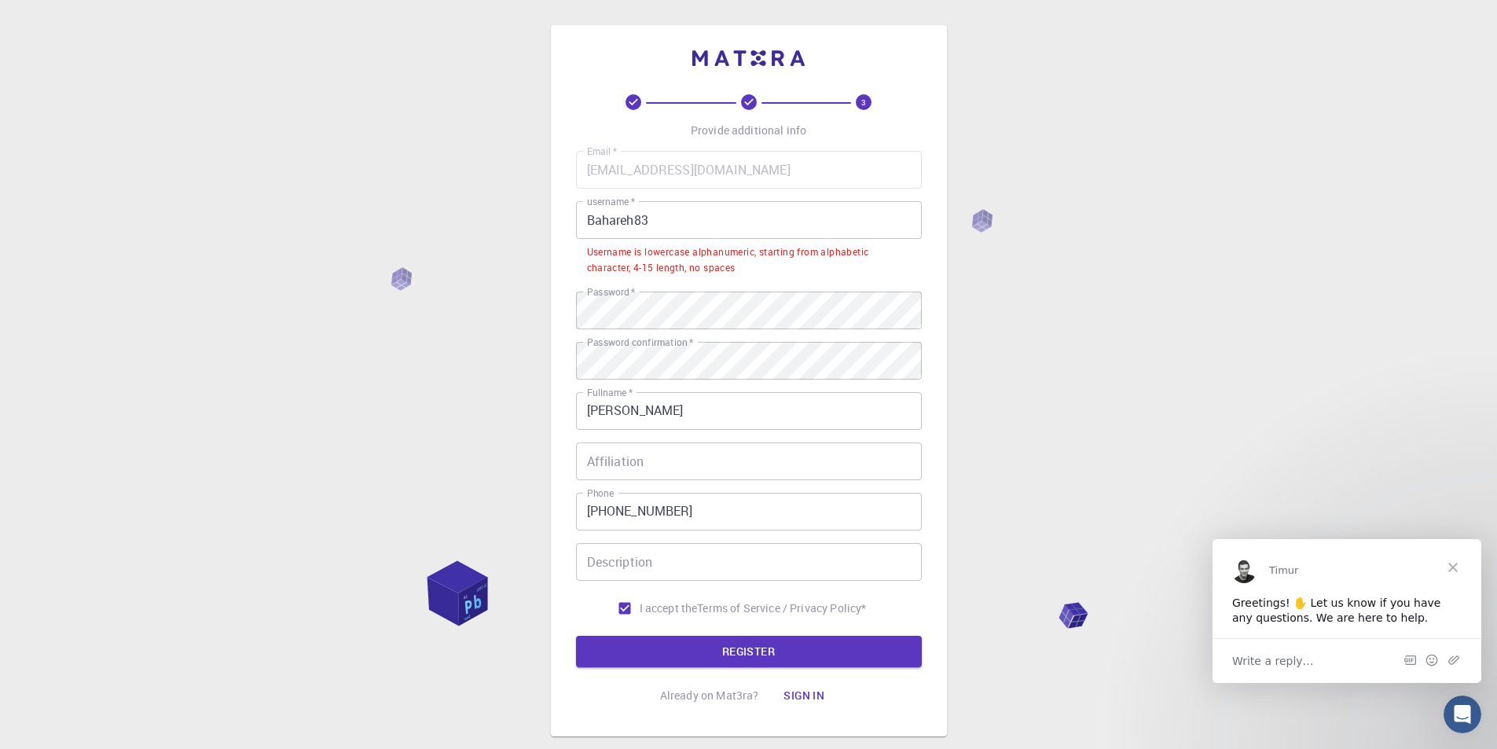
click at [679, 345] on label "Password confirmation   *" at bounding box center [640, 342] width 106 height 13
click at [748, 398] on input "[PERSON_NAME]" at bounding box center [749, 411] width 346 height 38
click at [501, 391] on div "3 Provide additional info Email   * [EMAIL_ADDRESS][DOMAIN_NAME] Email   * user…" at bounding box center [748, 420] width 1497 height 840
click at [262, 333] on div "3 Provide additional info Email   * [EMAIL_ADDRESS][DOMAIN_NAME] Email   * user…" at bounding box center [748, 420] width 1497 height 840
click at [255, 306] on div "3 Provide additional info Email   * [EMAIL_ADDRESS][DOMAIN_NAME] Email   * user…" at bounding box center [748, 420] width 1497 height 840
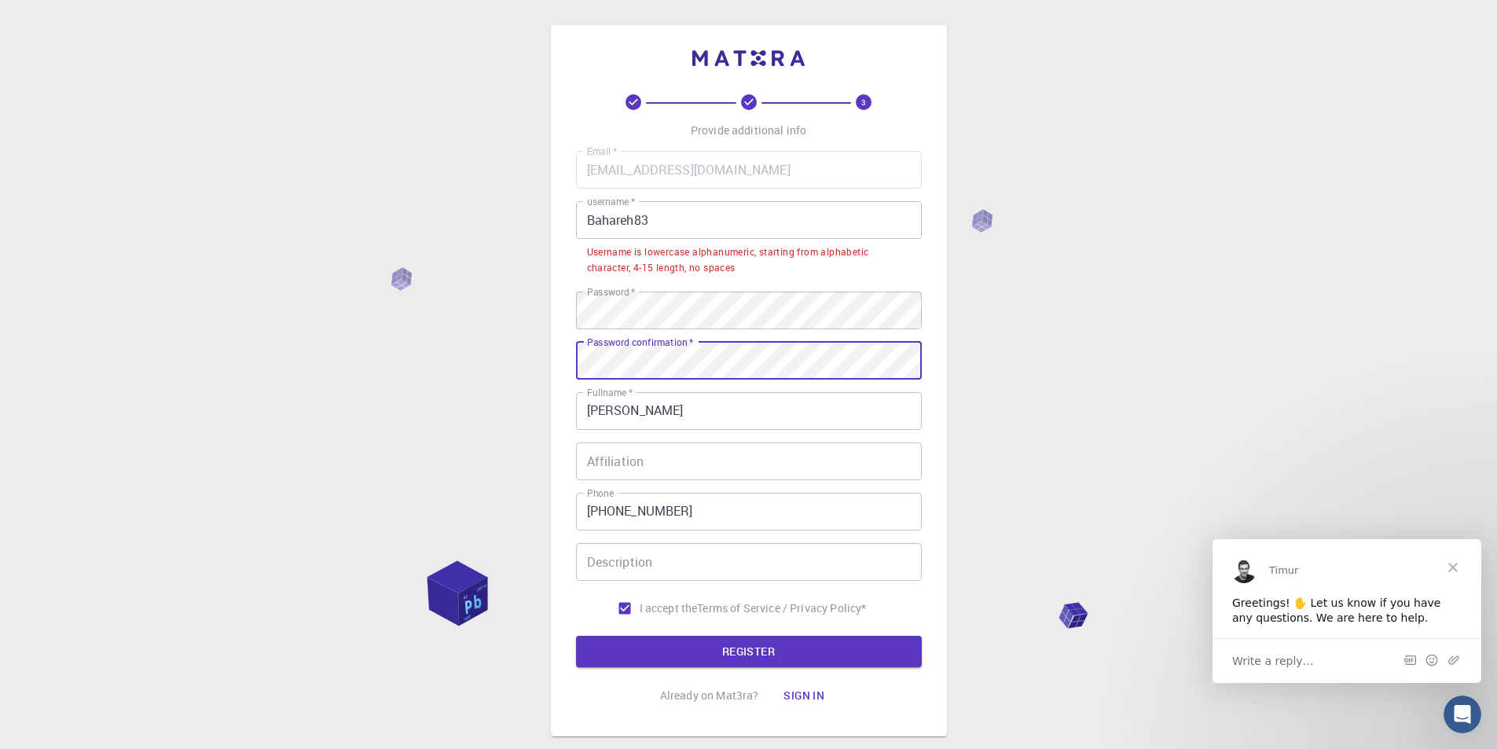
click at [240, 364] on div "3 Provide additional info Email   * [EMAIL_ADDRESS][DOMAIN_NAME] Email   * user…" at bounding box center [748, 420] width 1497 height 840
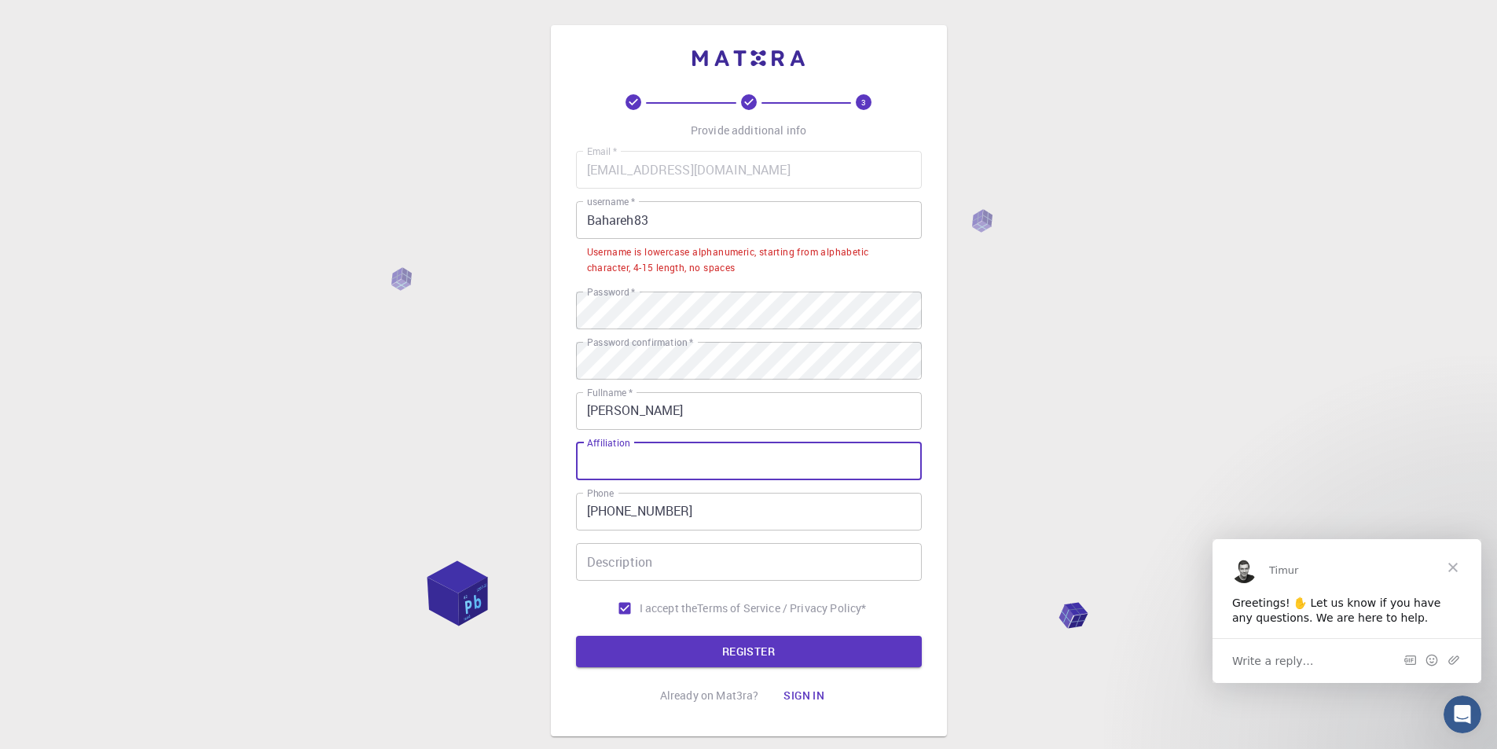
click at [593, 452] on div "Affiliation Affiliation" at bounding box center [749, 461] width 346 height 38
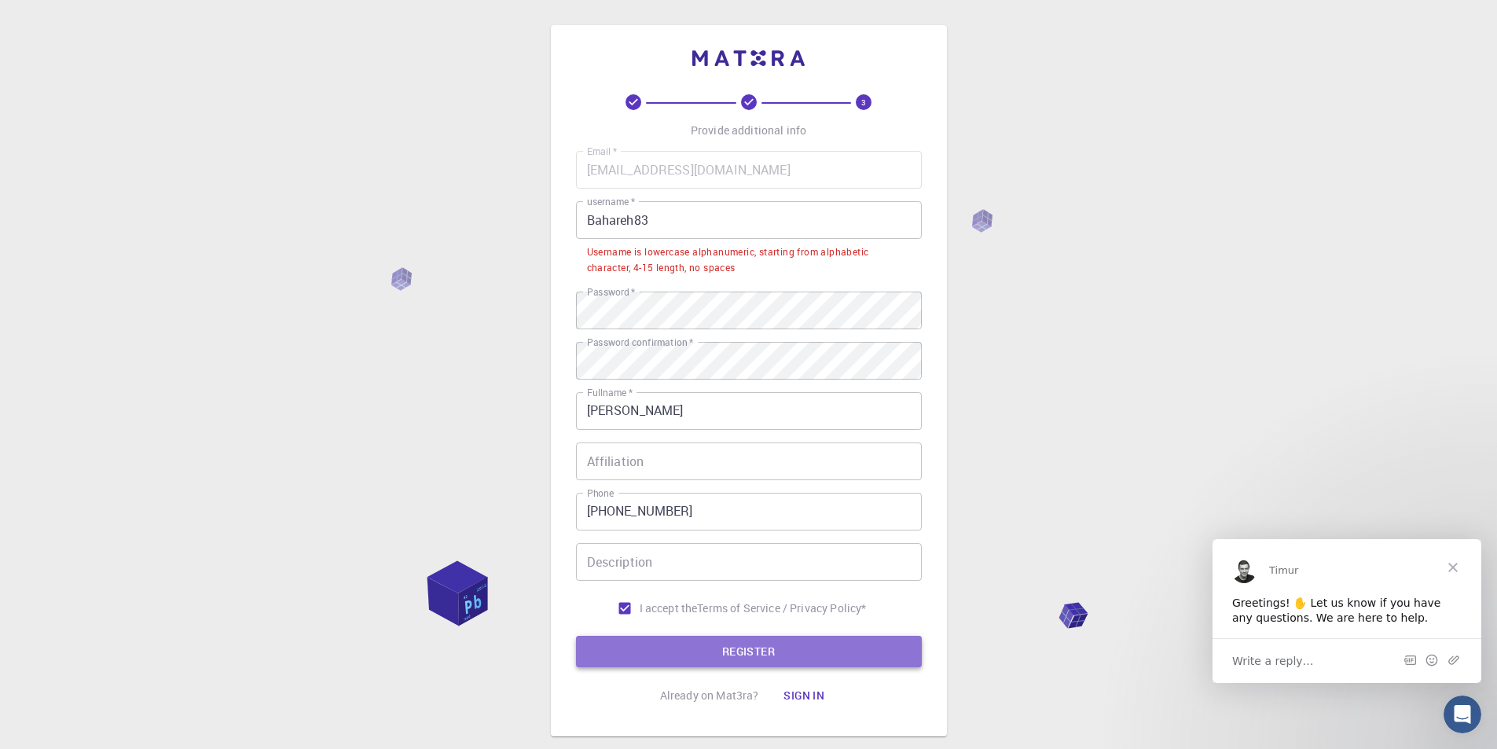
click at [752, 653] on button "REGISTER" at bounding box center [749, 651] width 346 height 31
click at [739, 651] on button "REGISTER" at bounding box center [749, 651] width 346 height 31
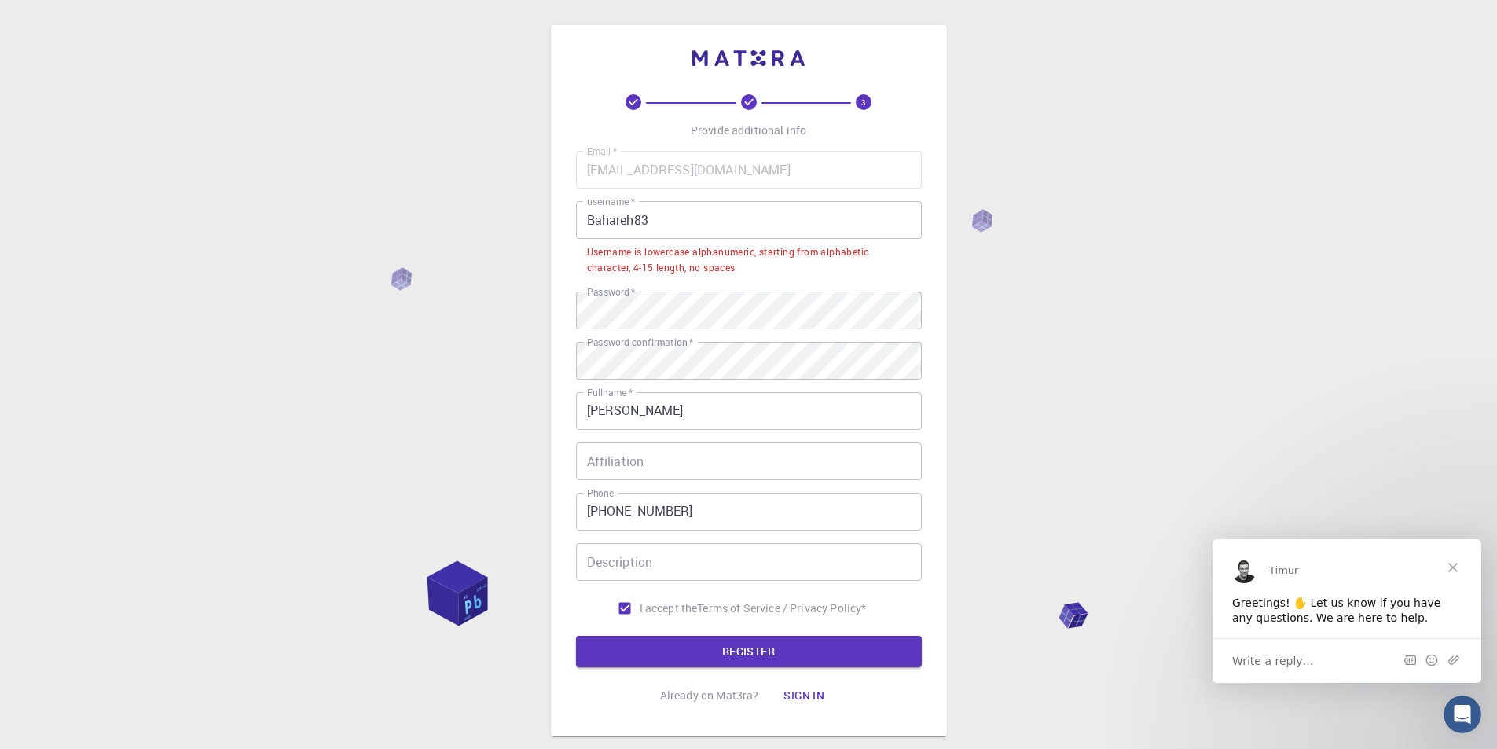
click at [665, 471] on input "Affiliation" at bounding box center [749, 461] width 346 height 38
type input "g"
drag, startPoint x: 669, startPoint y: 467, endPoint x: 435, endPoint y: 481, distance: 234.6
click at [435, 481] on div "3 Provide additional info Email   * [EMAIL_ADDRESS][DOMAIN_NAME] Email   * user…" at bounding box center [748, 420] width 1497 height 840
type input "Bahareh@83"
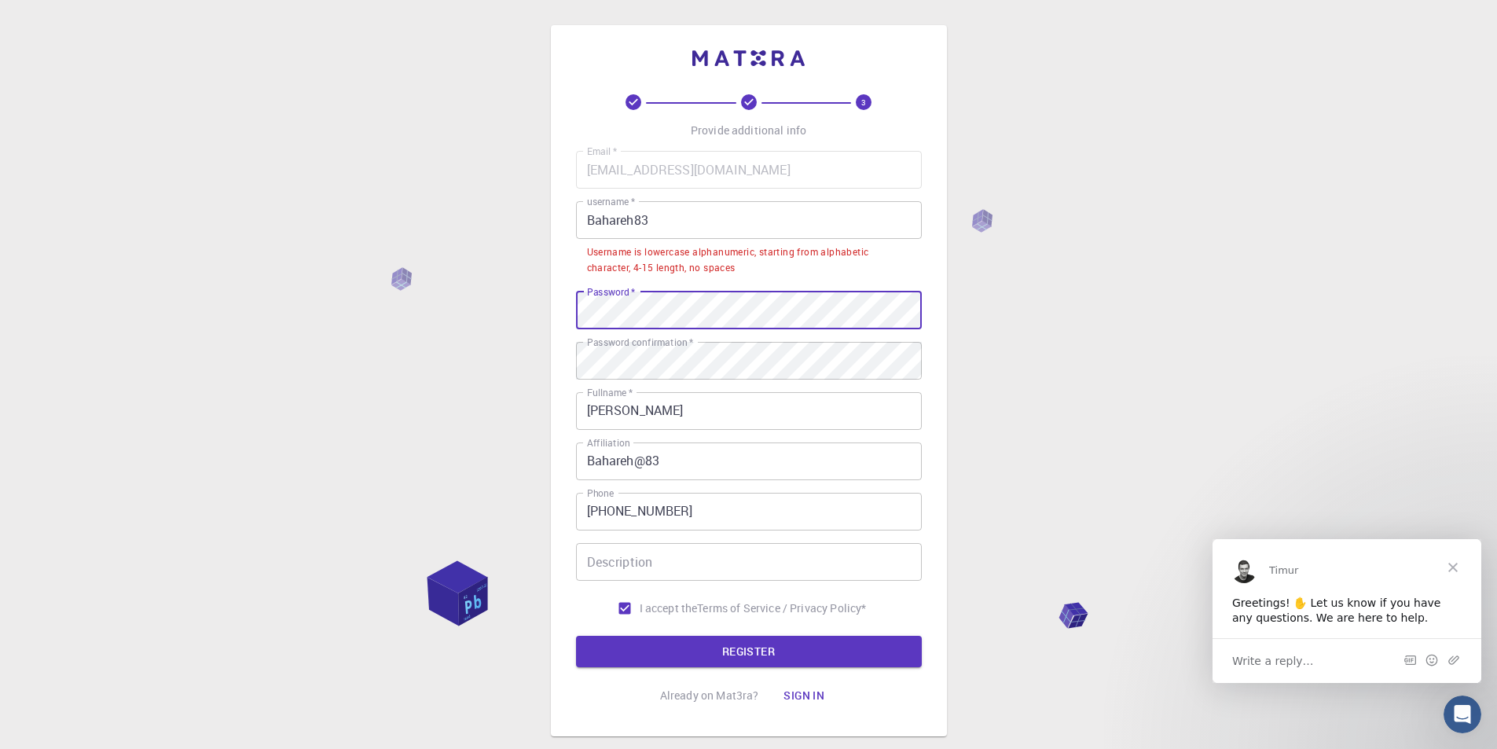
click at [338, 321] on div "3 Provide additional info Email   * [EMAIL_ADDRESS][DOMAIN_NAME] Email   * user…" at bounding box center [748, 420] width 1497 height 840
click at [255, 376] on div "3 Provide additional info Email   * [EMAIL_ADDRESS][DOMAIN_NAME] Email   * user…" at bounding box center [748, 420] width 1497 height 840
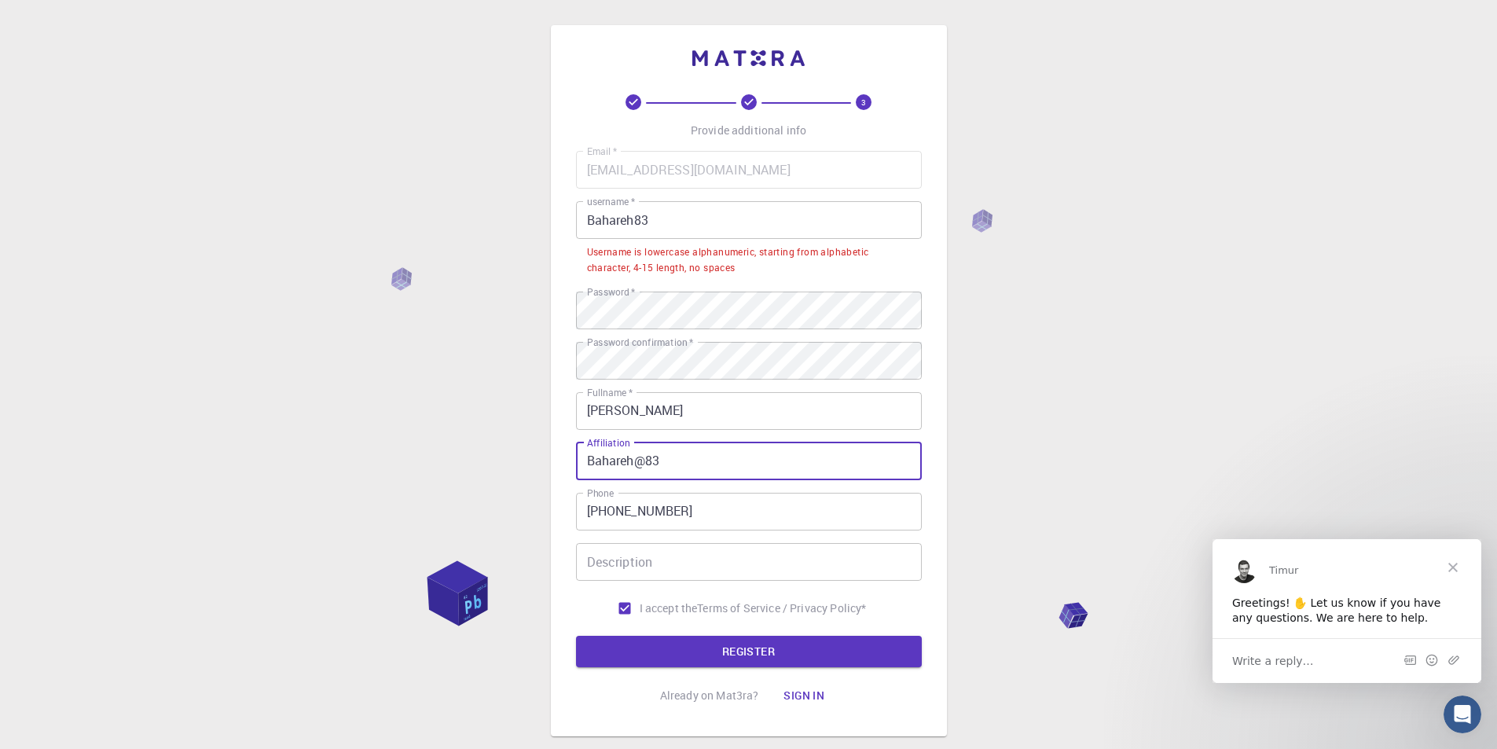
drag, startPoint x: 662, startPoint y: 462, endPoint x: 295, endPoint y: 462, distance: 367.7
click at [295, 462] on div "3 Provide additional info Email   * [EMAIL_ADDRESS][DOMAIN_NAME] Email   * user…" at bounding box center [748, 420] width 1497 height 840
click at [791, 652] on button "REGISTER" at bounding box center [749, 651] width 346 height 31
click at [747, 653] on button "REGISTER" at bounding box center [749, 651] width 346 height 31
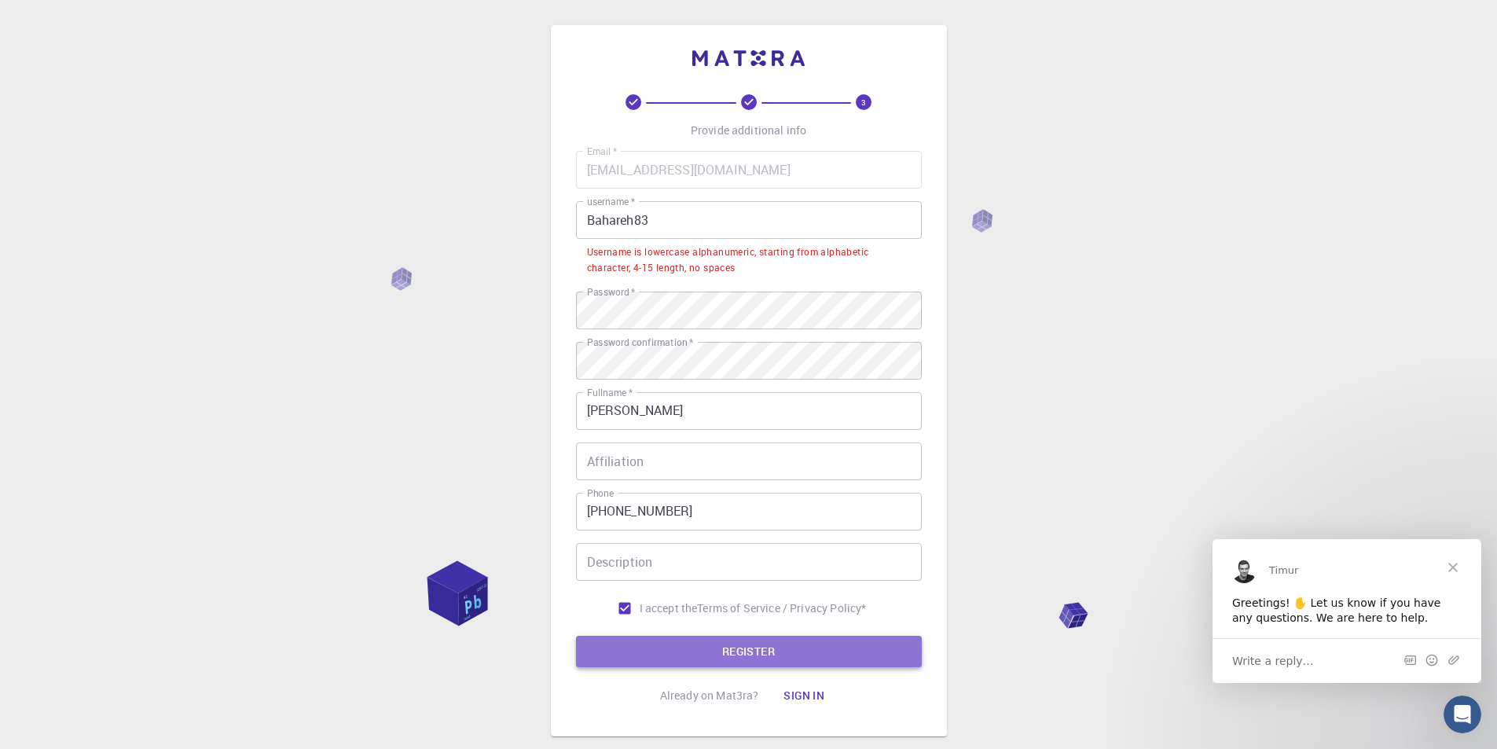
click at [747, 653] on button "REGISTER" at bounding box center [749, 651] width 346 height 31
click at [1453, 562] on span "Close" at bounding box center [1453, 566] width 57 height 57
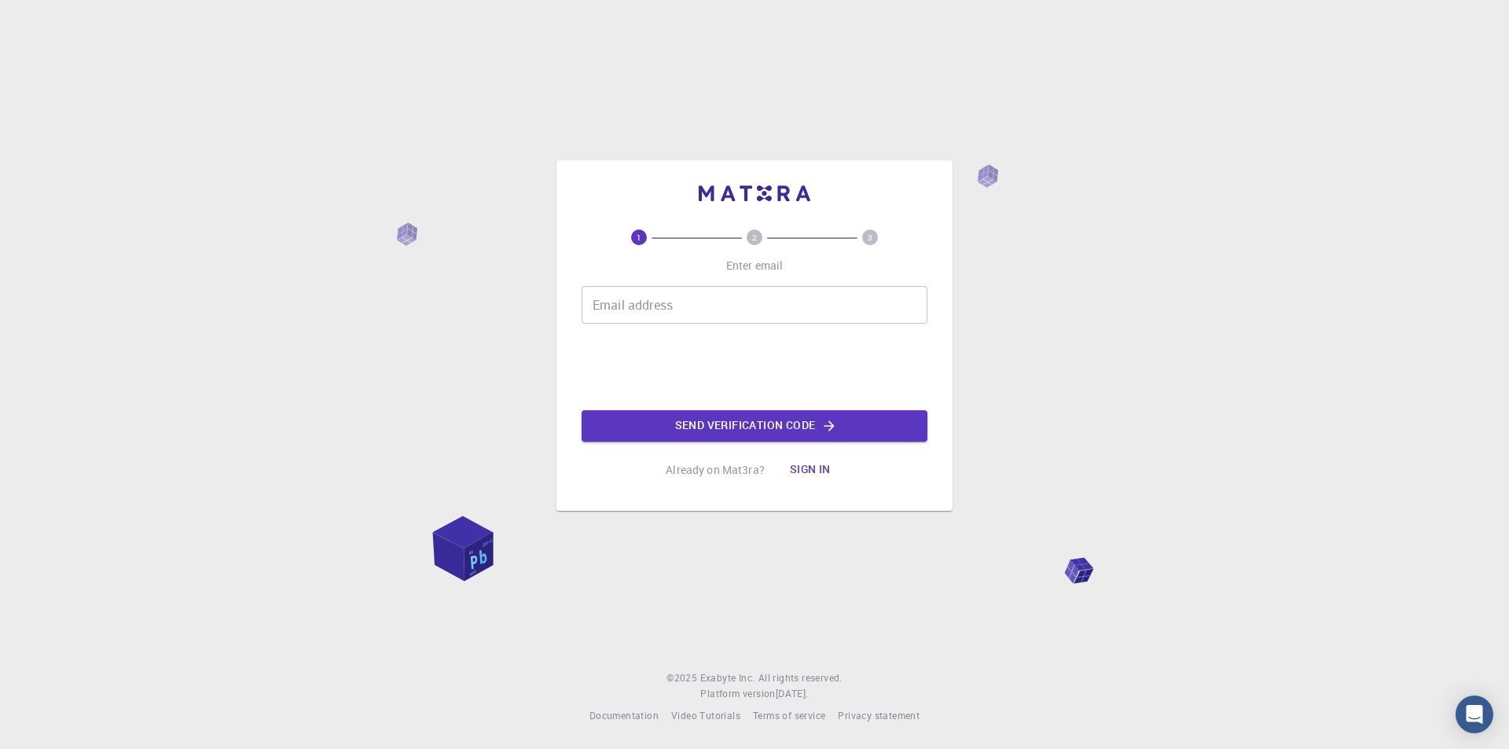
click at [655, 299] on input "Email address" at bounding box center [754, 305] width 346 height 38
type input "[EMAIL_ADDRESS][DOMAIN_NAME]"
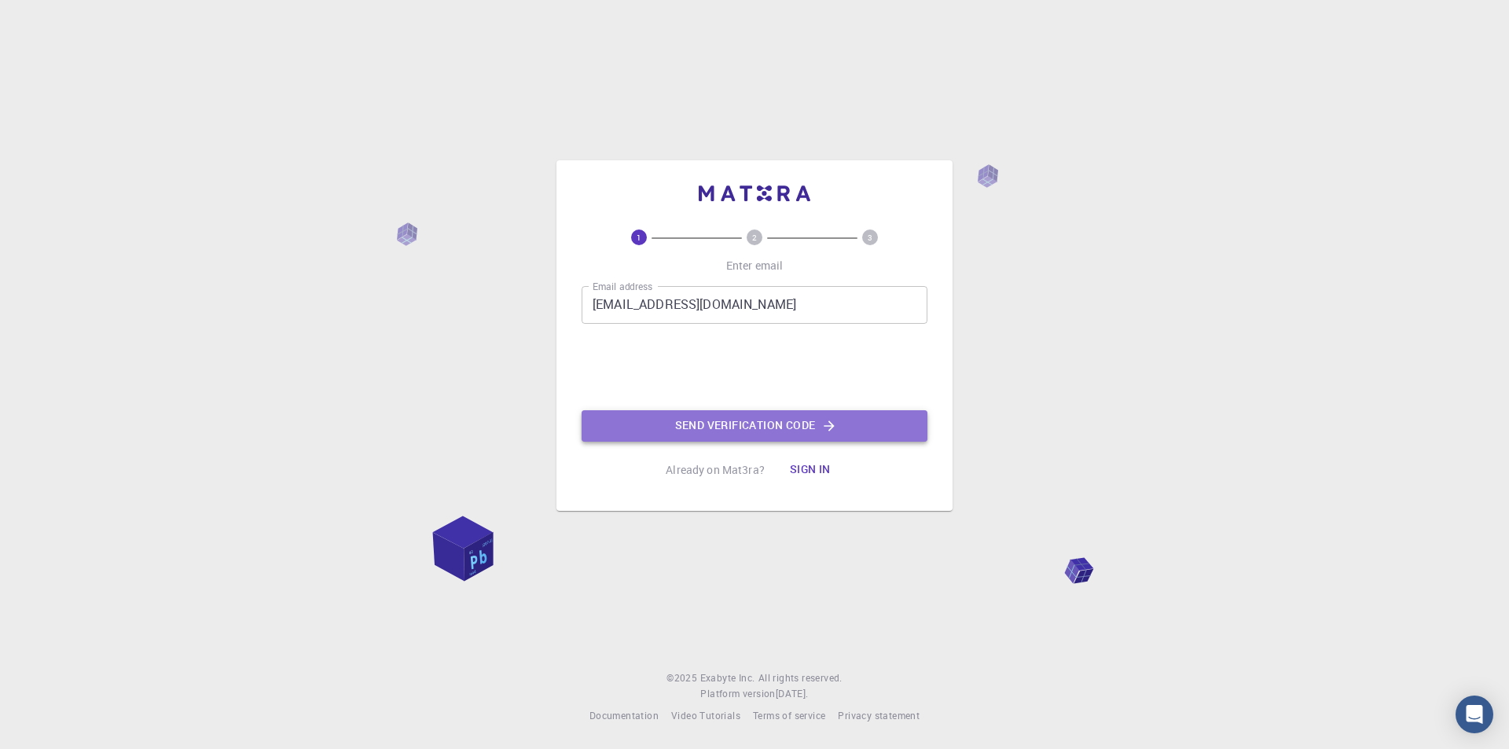
click at [735, 422] on button "Send verification code" at bounding box center [754, 425] width 346 height 31
